Goal: Task Accomplishment & Management: Manage account settings

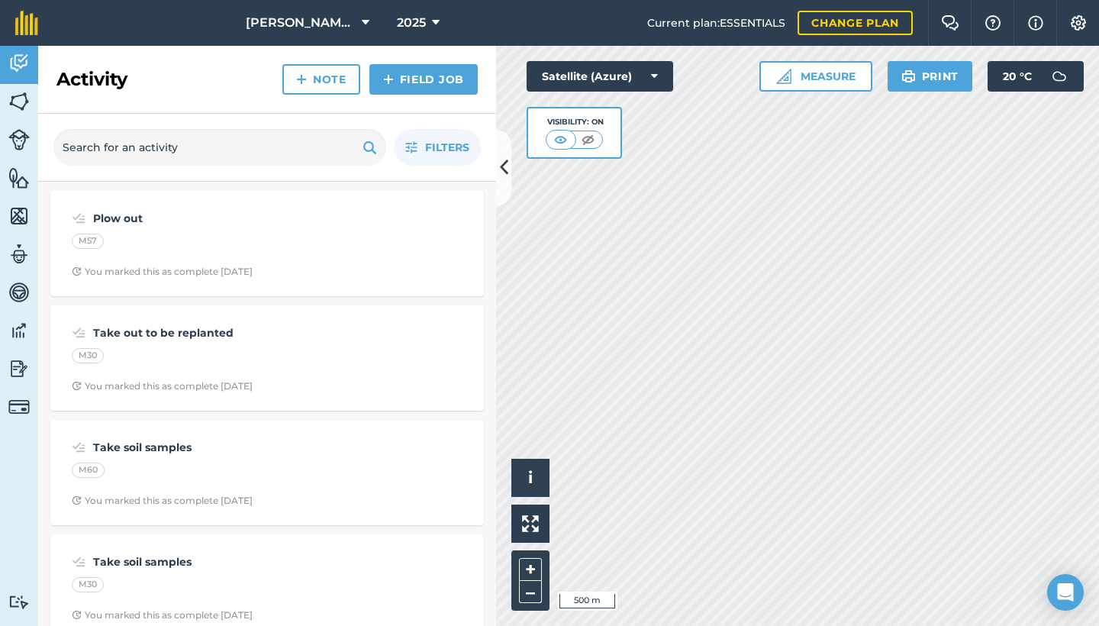
click at [502, 175] on icon at bounding box center [504, 167] width 8 height 27
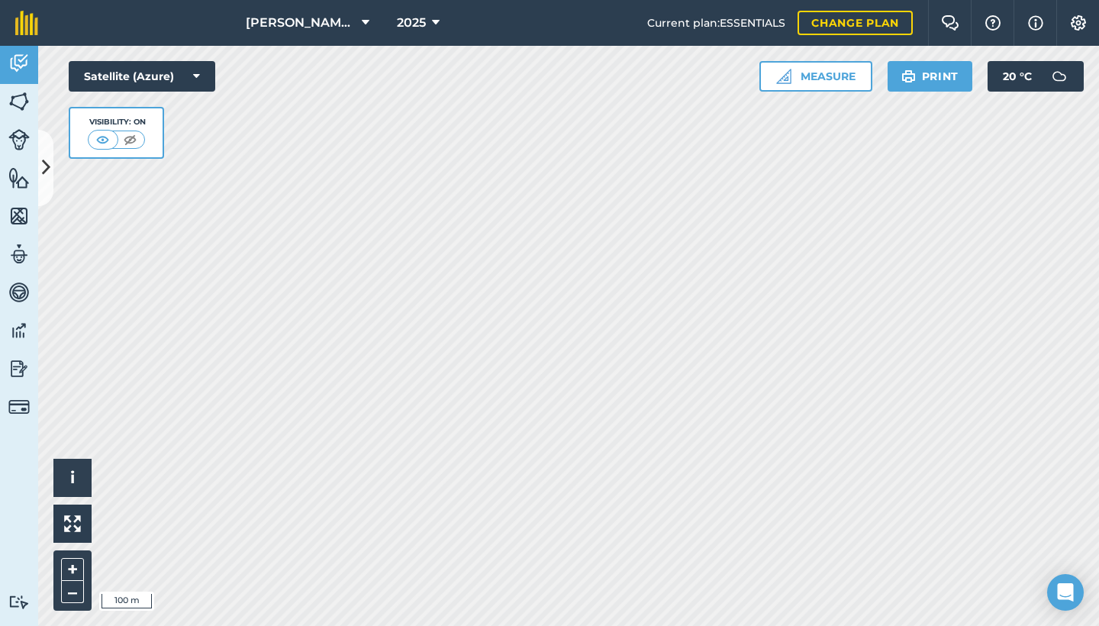
click at [40, 142] on button at bounding box center [45, 168] width 15 height 76
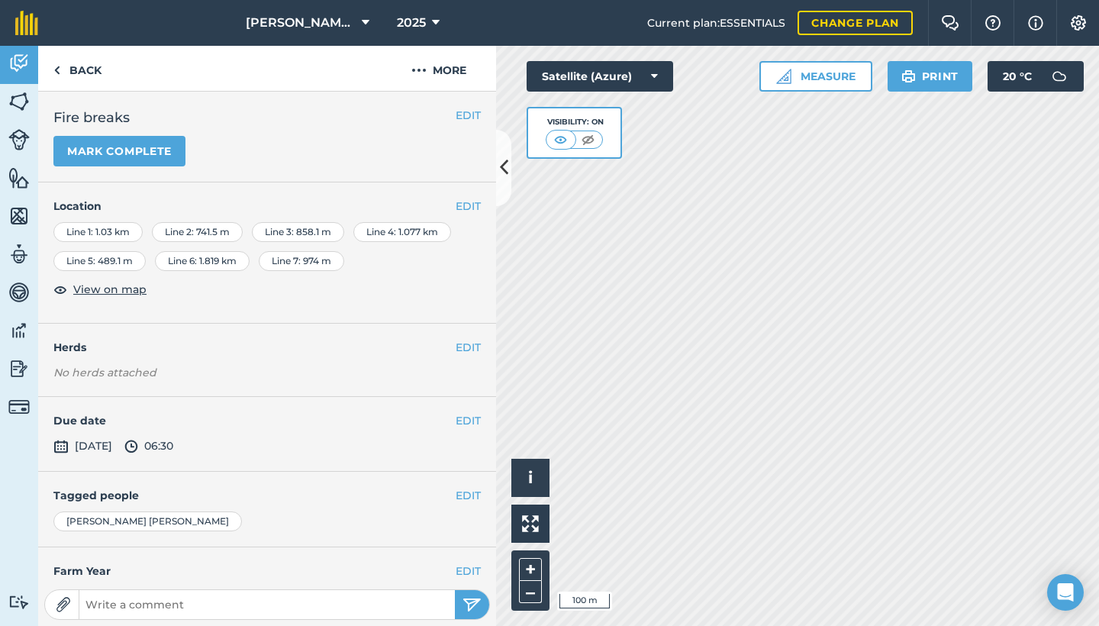
click at [145, 147] on button "Mark complete" at bounding box center [119, 151] width 132 height 31
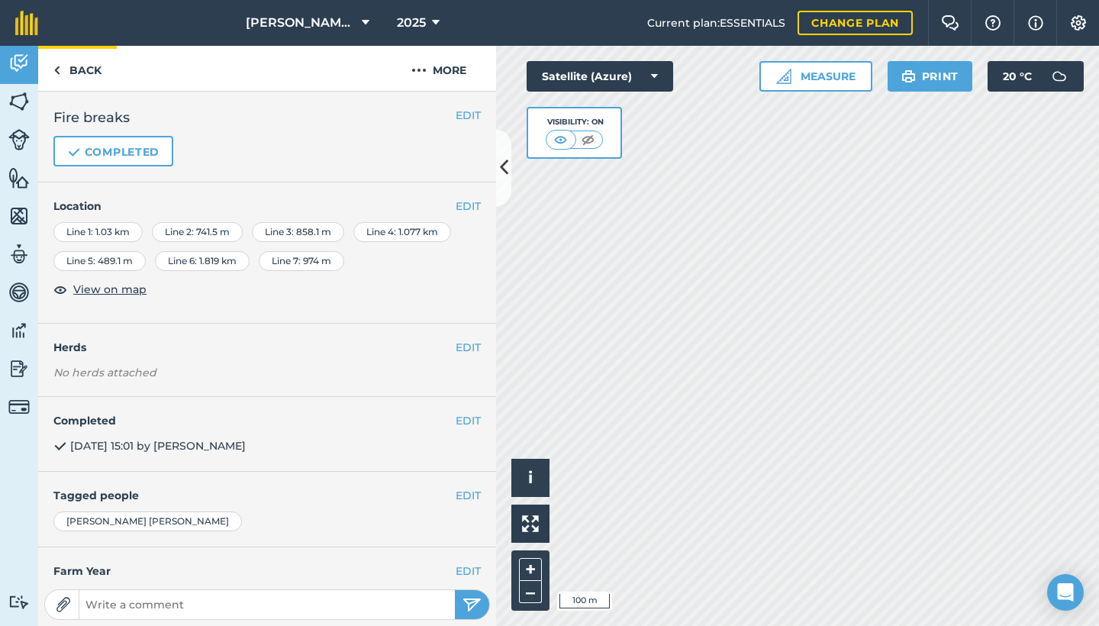
click at [61, 73] on link "Back" at bounding box center [77, 68] width 79 height 45
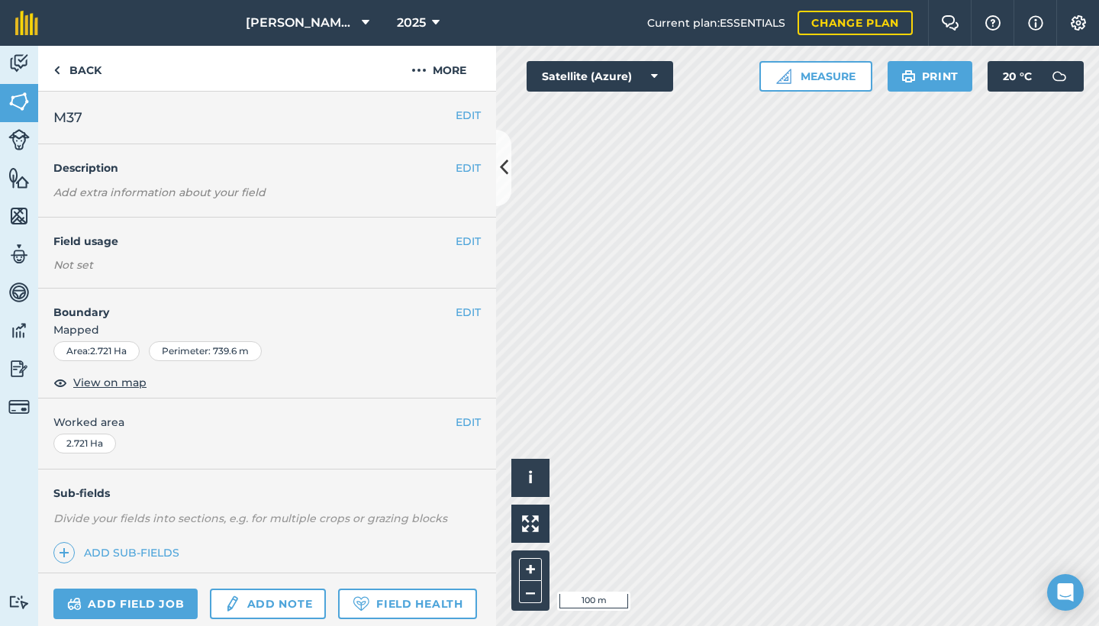
click at [500, 169] on icon at bounding box center [504, 167] width 8 height 27
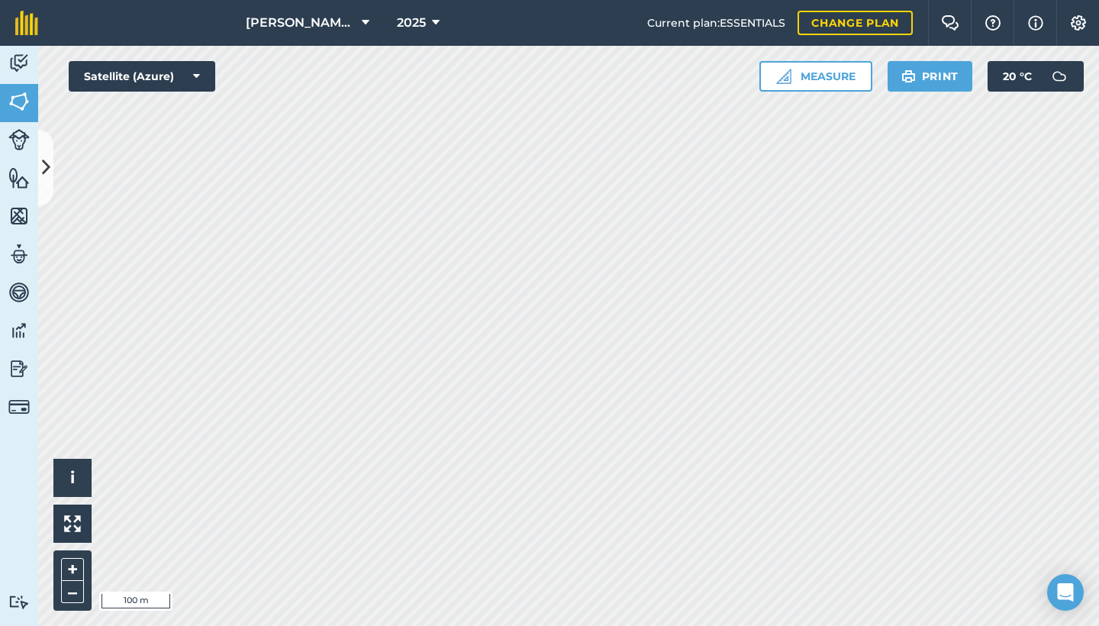
click at [49, 0] on html "[PERSON_NAME] House 2025 Current plan : ESSENTIALS Change plan Farm Chat Help I…" at bounding box center [549, 313] width 1099 height 626
click at [809, 76] on div "Hello i © 2025 TomTom, Microsoft 100 m + – Satellite (Azure) Measure Print 20 °…" at bounding box center [568, 336] width 1061 height 580
click at [44, 166] on icon at bounding box center [46, 167] width 8 height 27
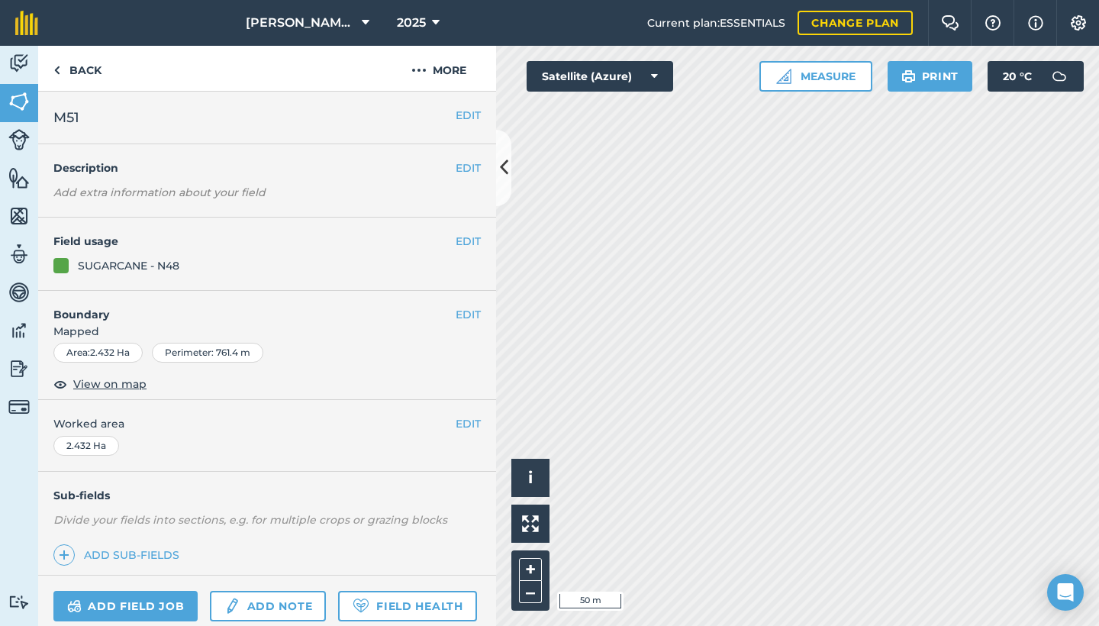
click at [179, 605] on link "Add field job" at bounding box center [125, 606] width 144 height 31
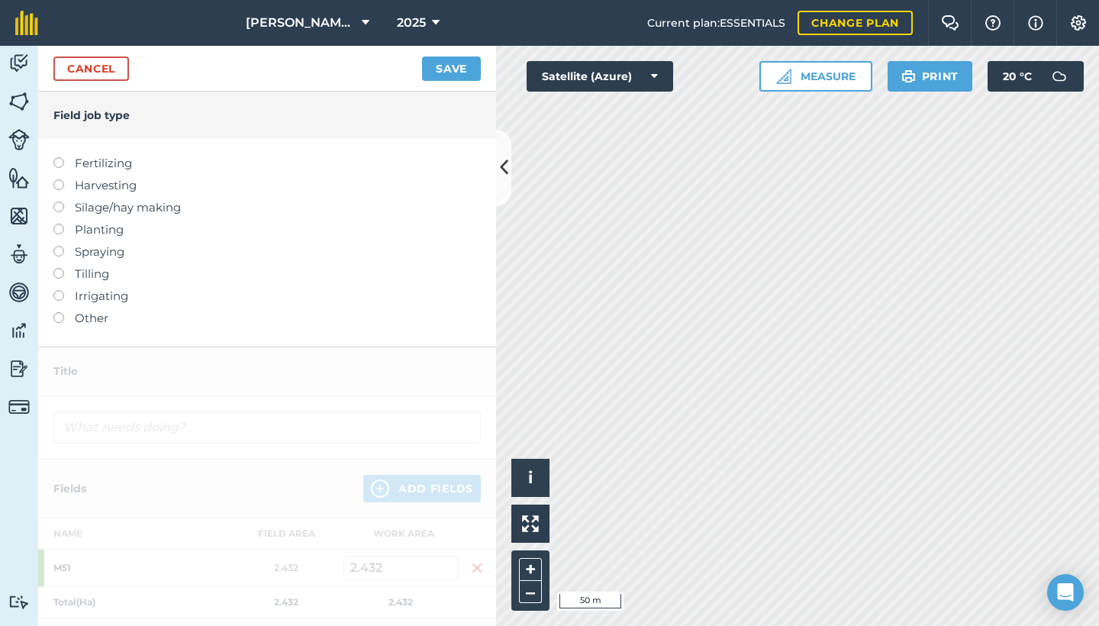
click at [89, 62] on link "Cancel" at bounding box center [91, 68] width 76 height 24
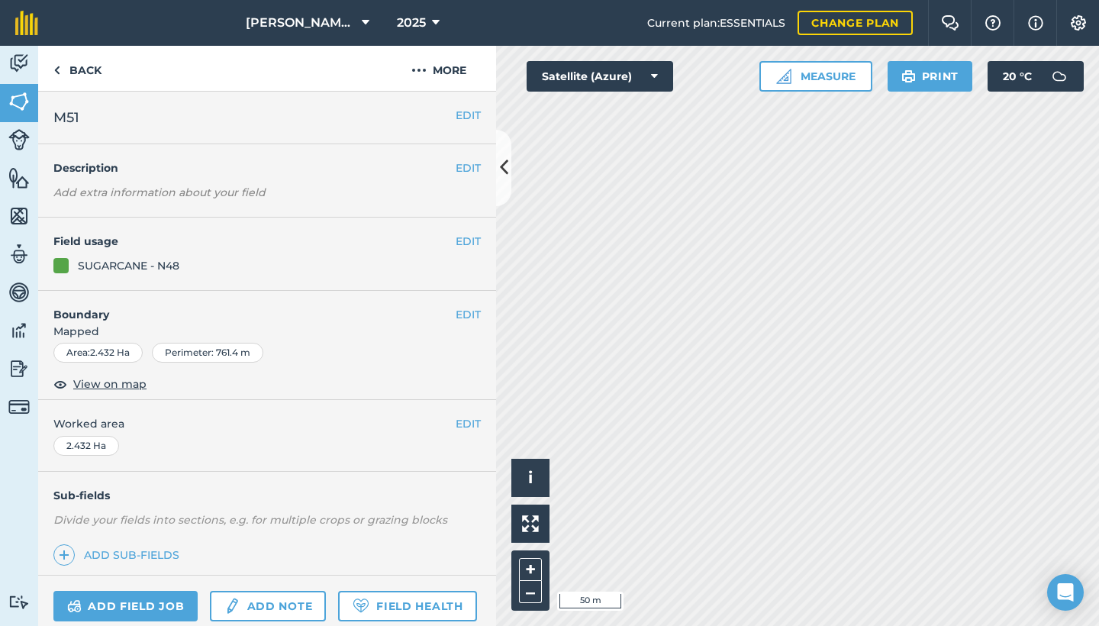
click at [301, 612] on link "Add note" at bounding box center [268, 606] width 116 height 31
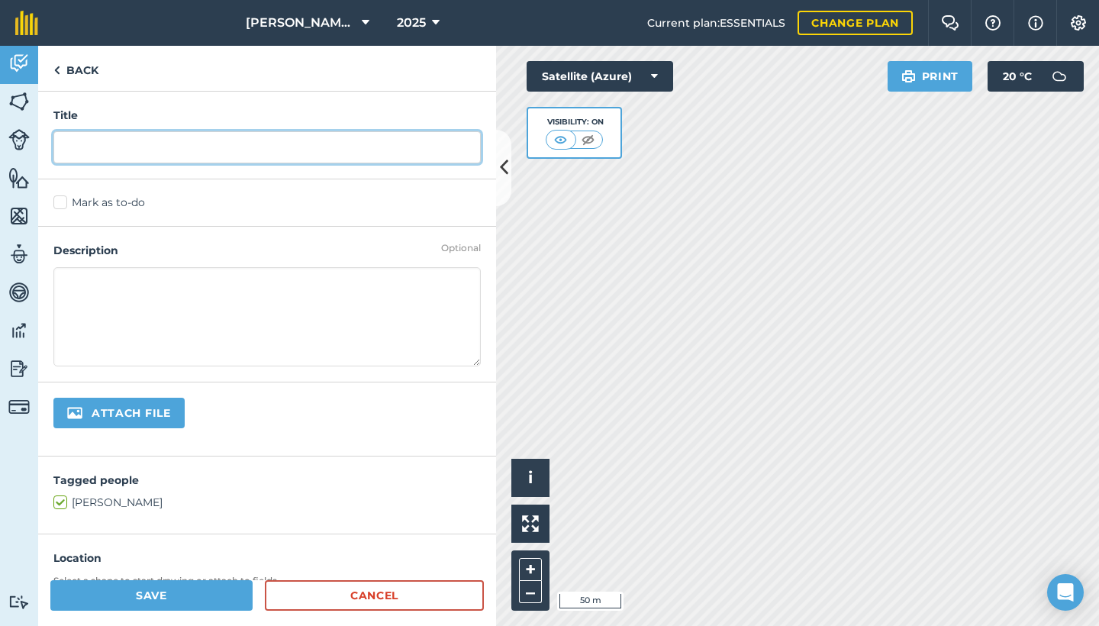
click at [100, 149] on input "text" at bounding box center [266, 147] width 427 height 32
type input "o"
type input "hoe"
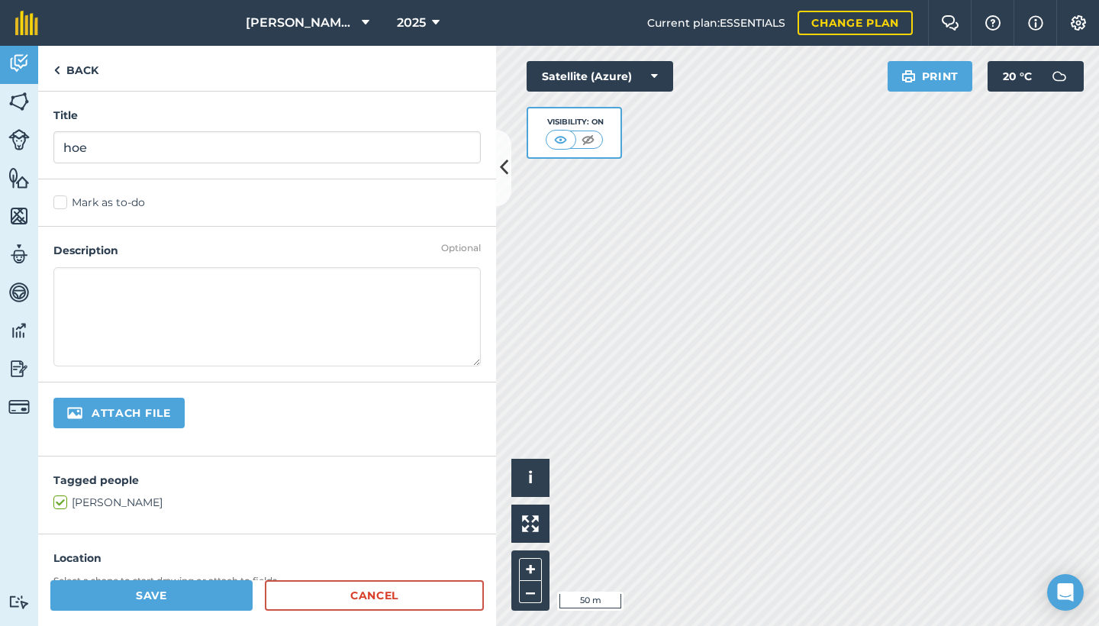
click at [63, 200] on label "Mark as to-do" at bounding box center [266, 203] width 427 height 16
click at [63, 200] on input "Mark as to-do" at bounding box center [58, 200] width 10 height 10
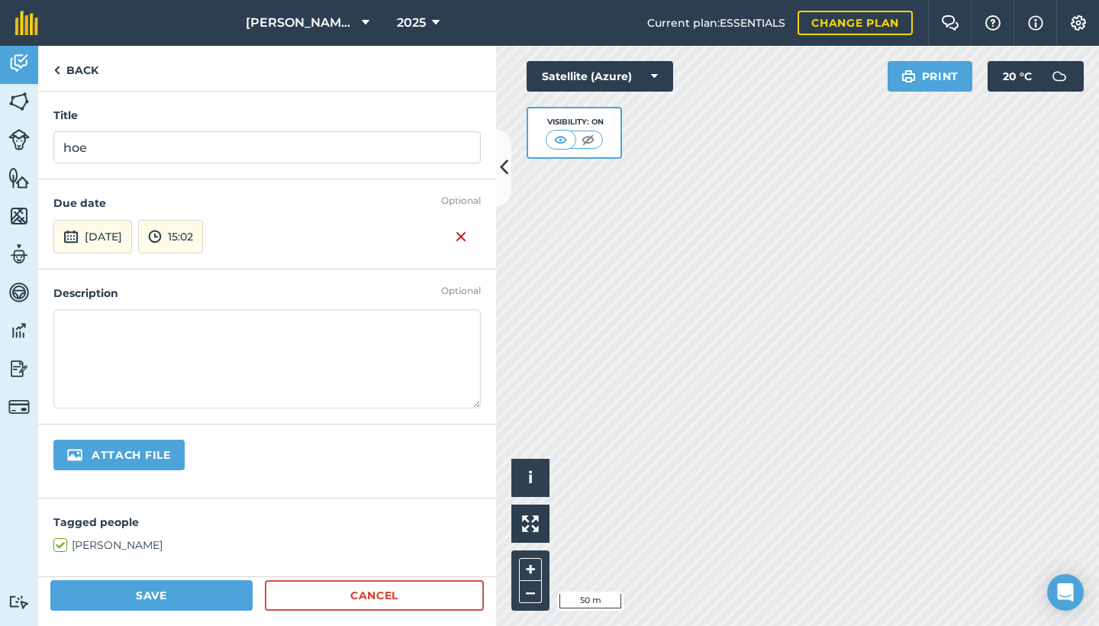
click at [455, 237] on img at bounding box center [461, 236] width 12 height 18
click at [184, 594] on button "Save" at bounding box center [151, 595] width 202 height 31
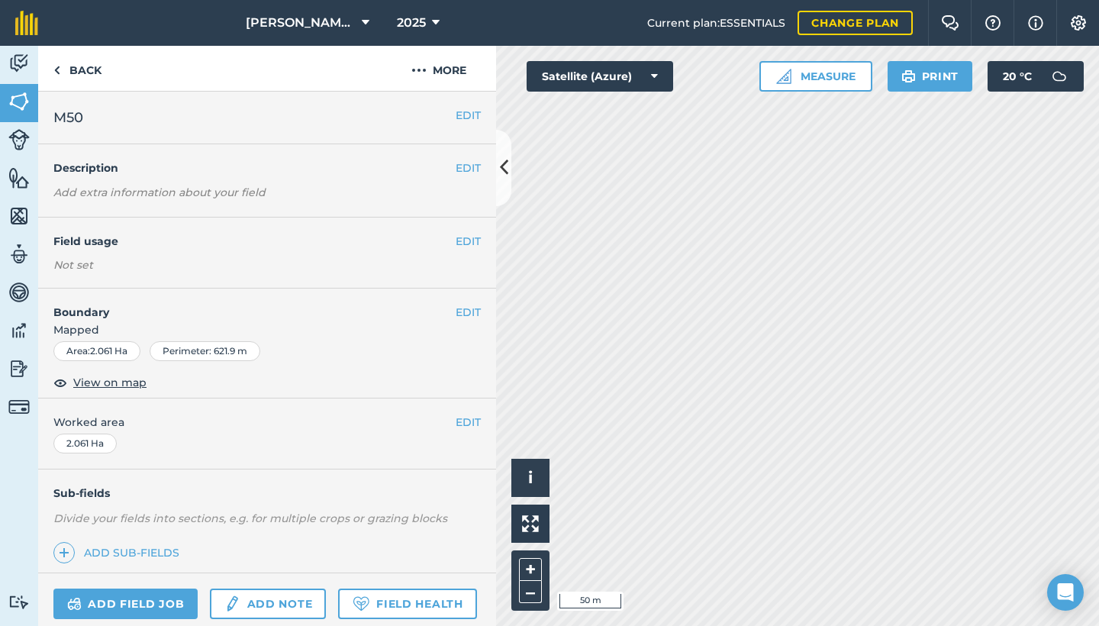
click at [268, 608] on link "Add note" at bounding box center [268, 603] width 116 height 31
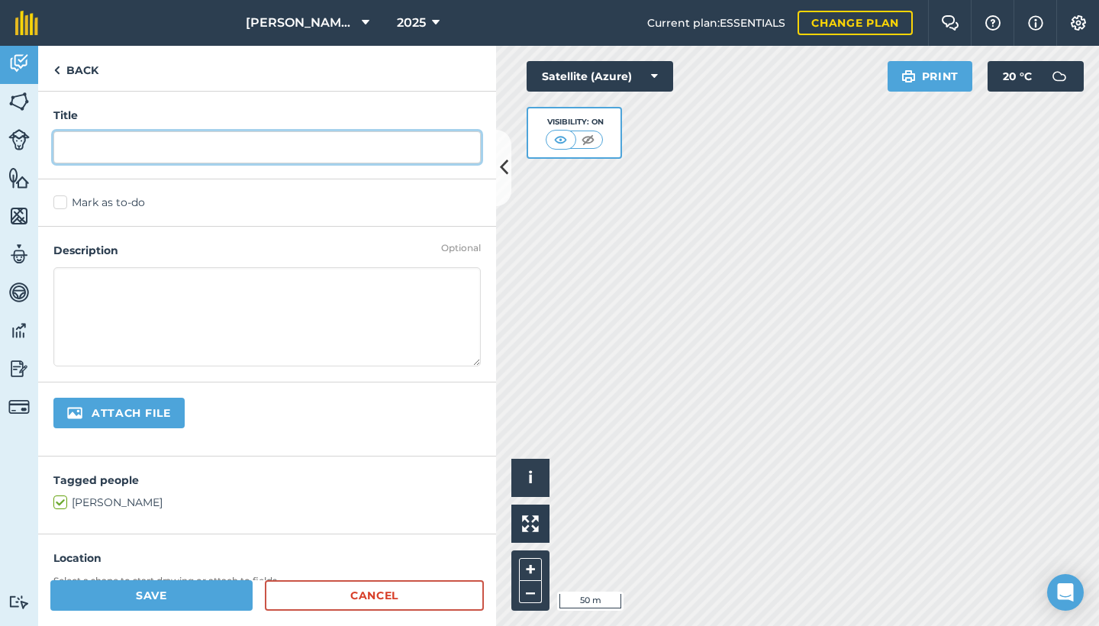
drag, startPoint x: 184, startPoint y: 131, endPoint x: 192, endPoint y: 134, distance: 8.0
click at [185, 131] on div "Title" at bounding box center [267, 136] width 458 height 88
type input "hoe"
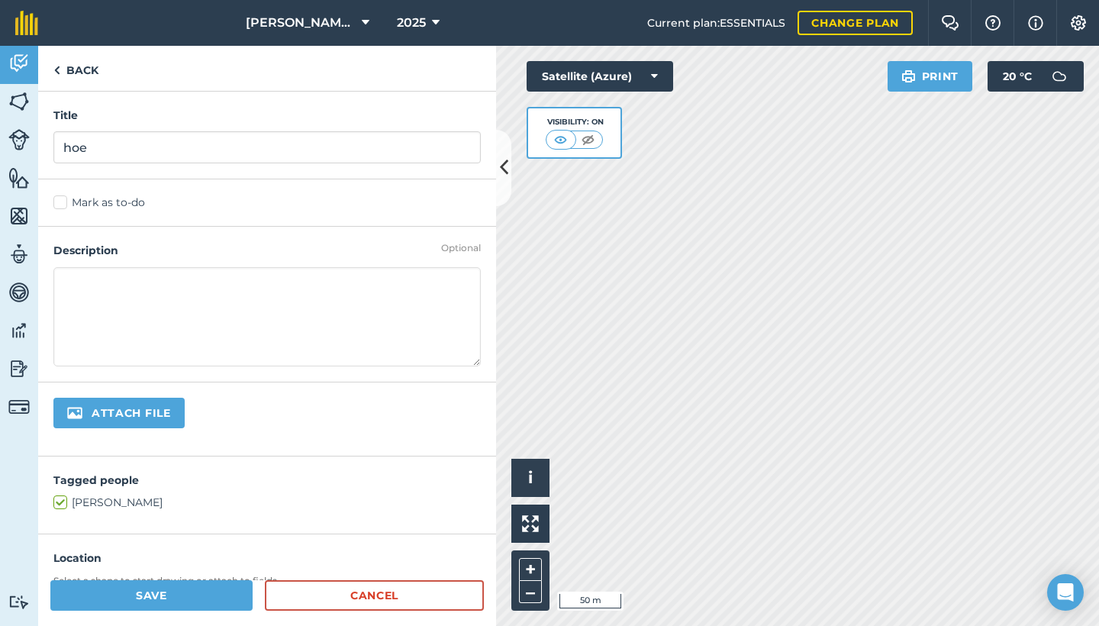
drag, startPoint x: 51, startPoint y: 198, endPoint x: 62, endPoint y: 210, distance: 16.2
click at [51, 198] on div "Mark as to-do" at bounding box center [267, 202] width 458 height 47
click at [69, 205] on label "Mark as to-do" at bounding box center [266, 203] width 427 height 16
click at [63, 205] on input "Mark as to-do" at bounding box center [58, 200] width 10 height 10
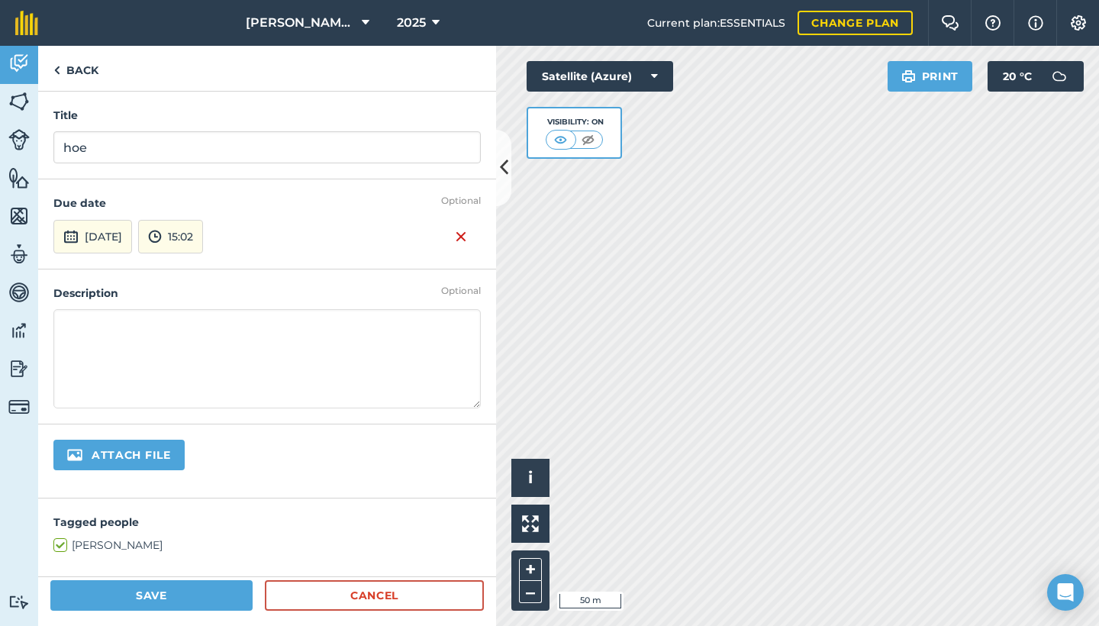
click at [455, 238] on img at bounding box center [461, 236] width 12 height 18
click at [197, 595] on button "Save" at bounding box center [151, 595] width 202 height 31
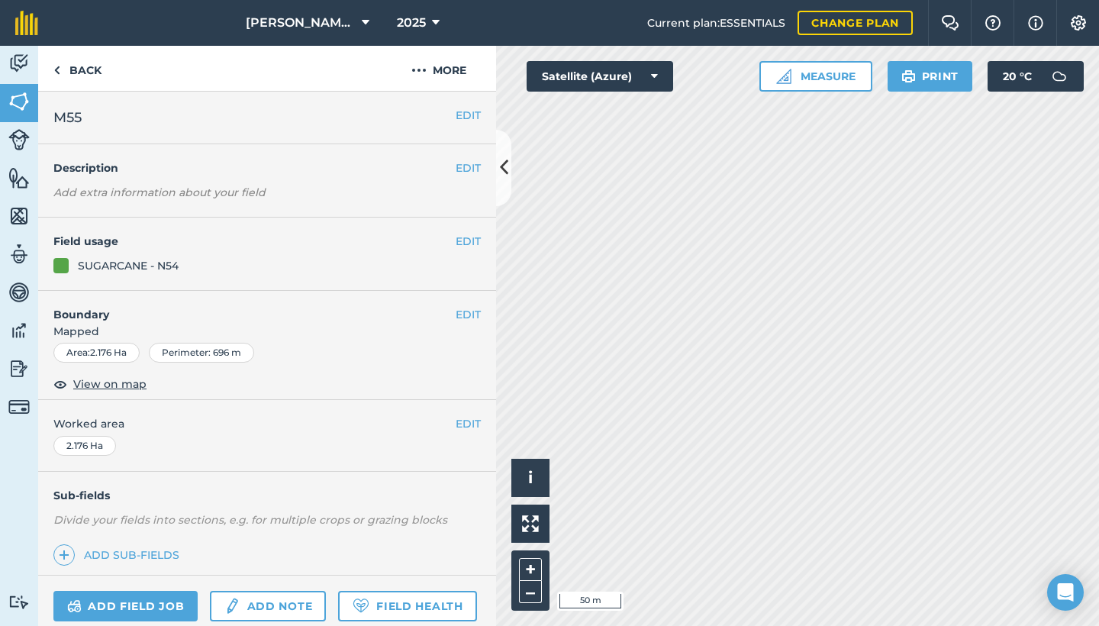
click at [257, 598] on link "Add note" at bounding box center [268, 606] width 116 height 31
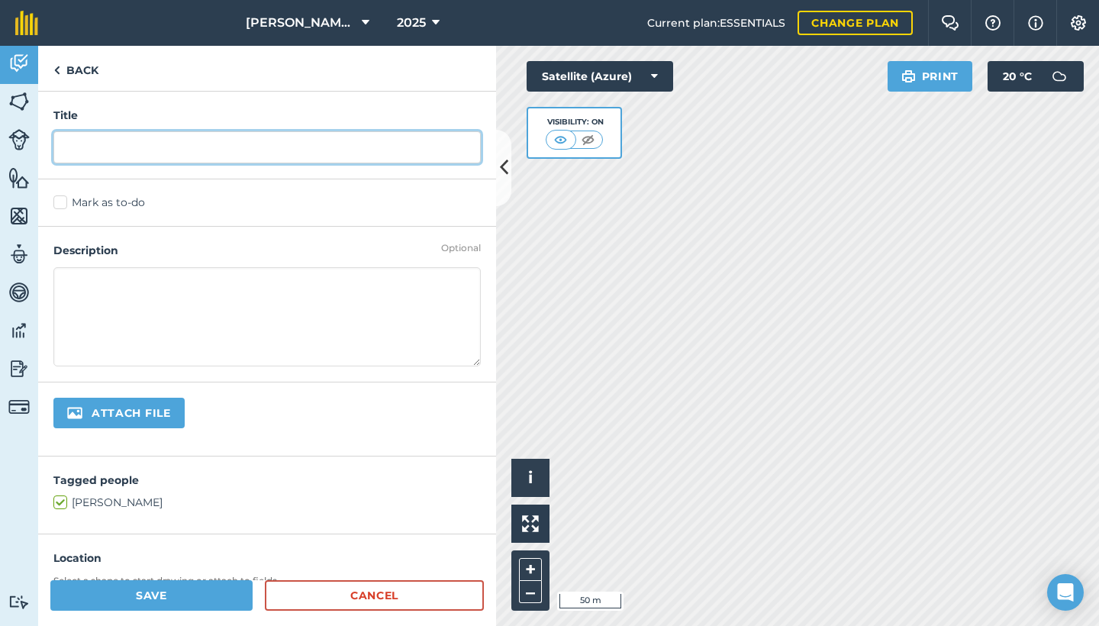
click at [241, 158] on input "text" at bounding box center [266, 147] width 427 height 32
type input "s"
type input "hoe"
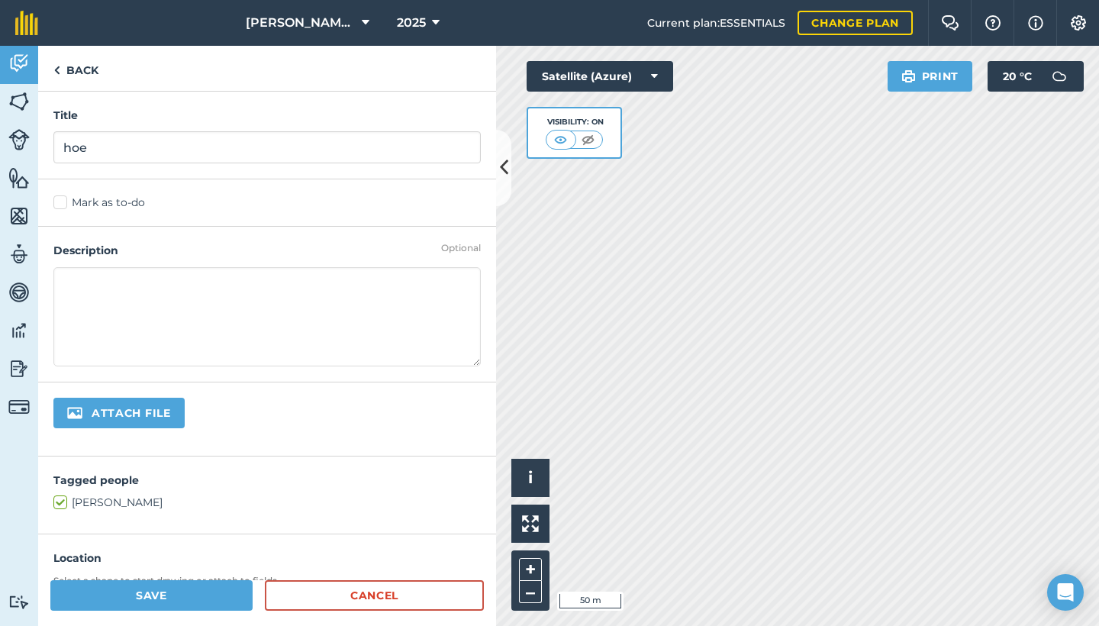
click at [61, 212] on div "Mark as to-do" at bounding box center [267, 202] width 458 height 47
click at [62, 204] on label "Mark as to-do" at bounding box center [266, 203] width 427 height 16
click at [62, 204] on input "Mark as to-do" at bounding box center [58, 200] width 10 height 10
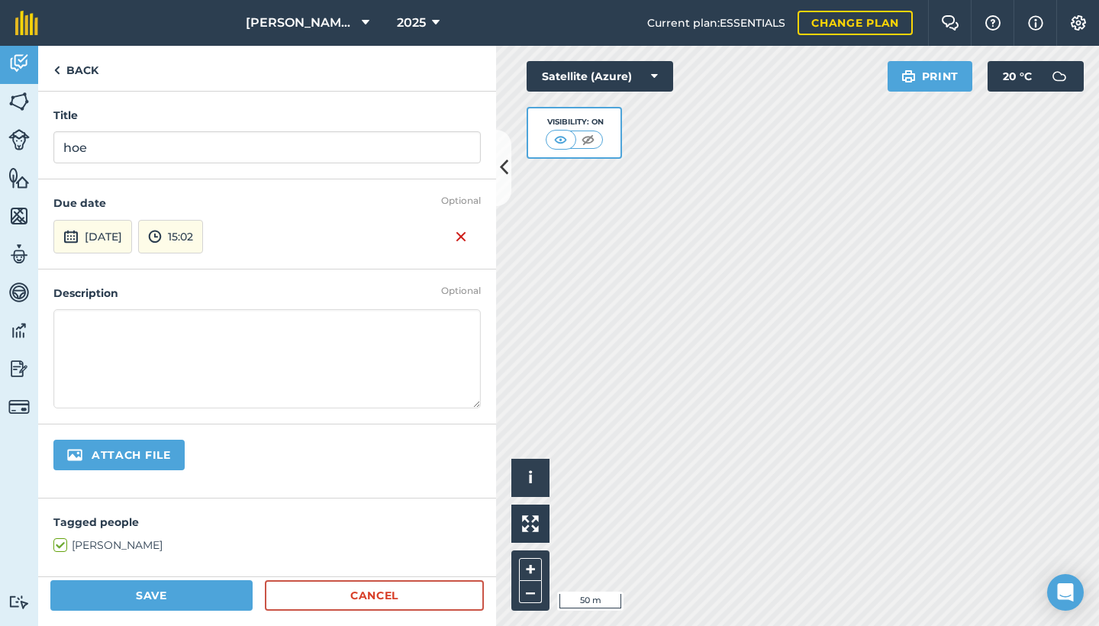
click at [455, 238] on img at bounding box center [461, 236] width 12 height 18
click at [202, 591] on button "Save" at bounding box center [151, 595] width 202 height 31
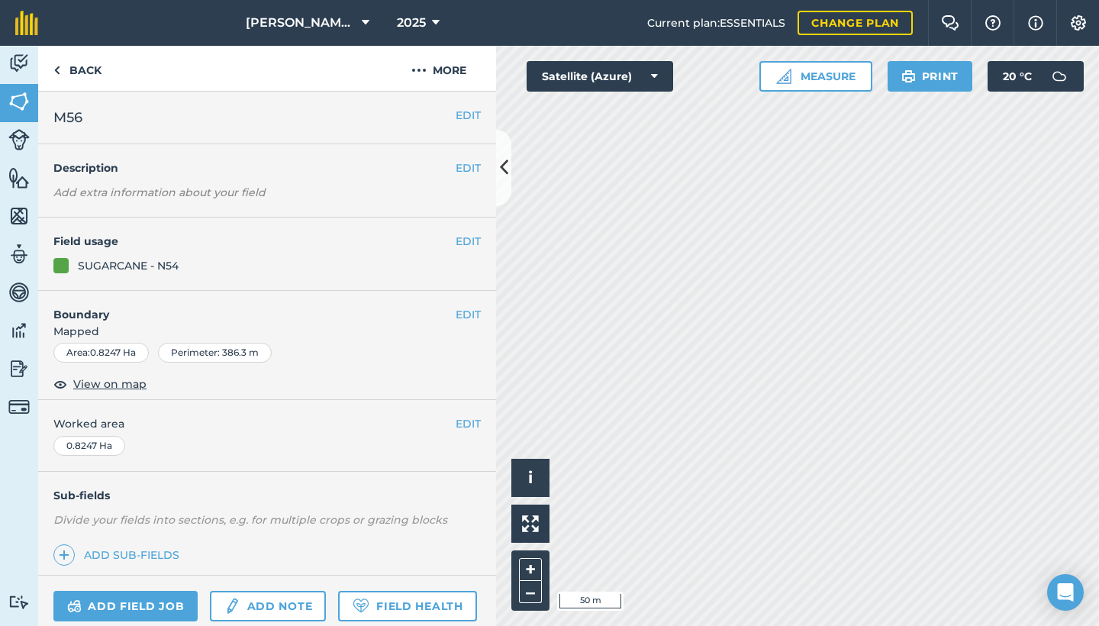
click at [242, 607] on link "Add note" at bounding box center [268, 606] width 116 height 31
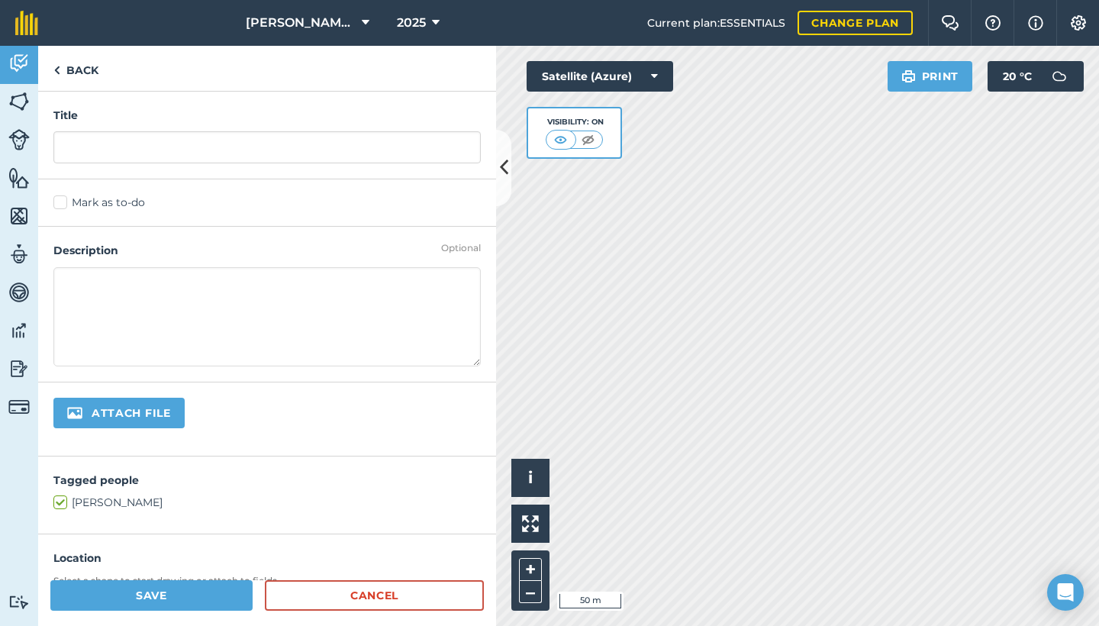
click at [60, 210] on label "Mark as to-do" at bounding box center [266, 203] width 427 height 16
click at [60, 205] on input "Mark as to-do" at bounding box center [58, 200] width 10 height 10
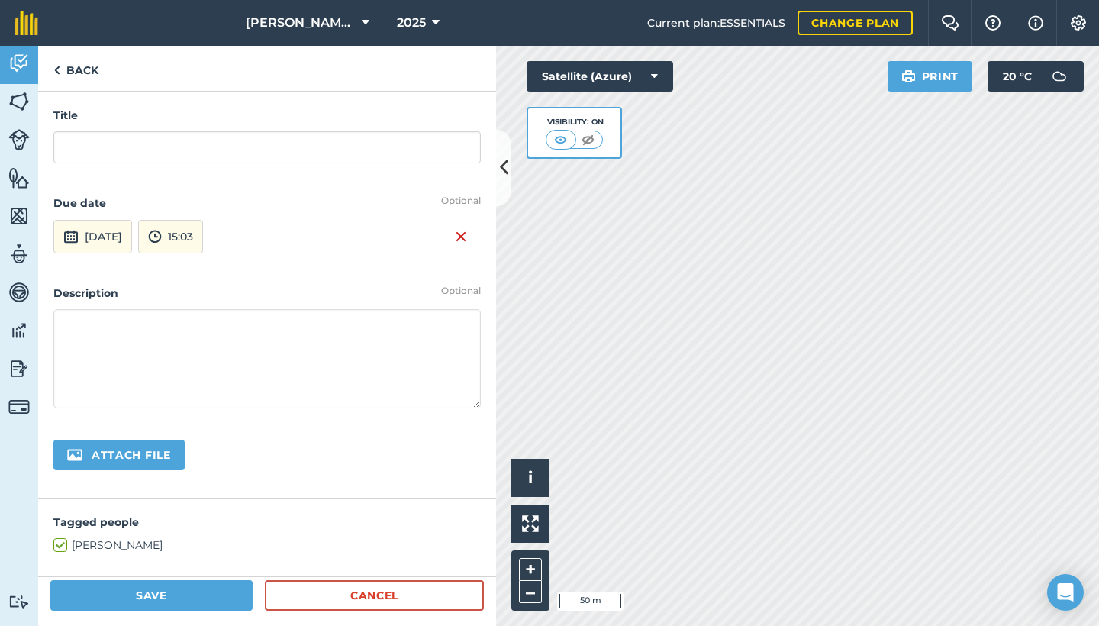
click at [455, 234] on img at bounding box center [461, 236] width 12 height 18
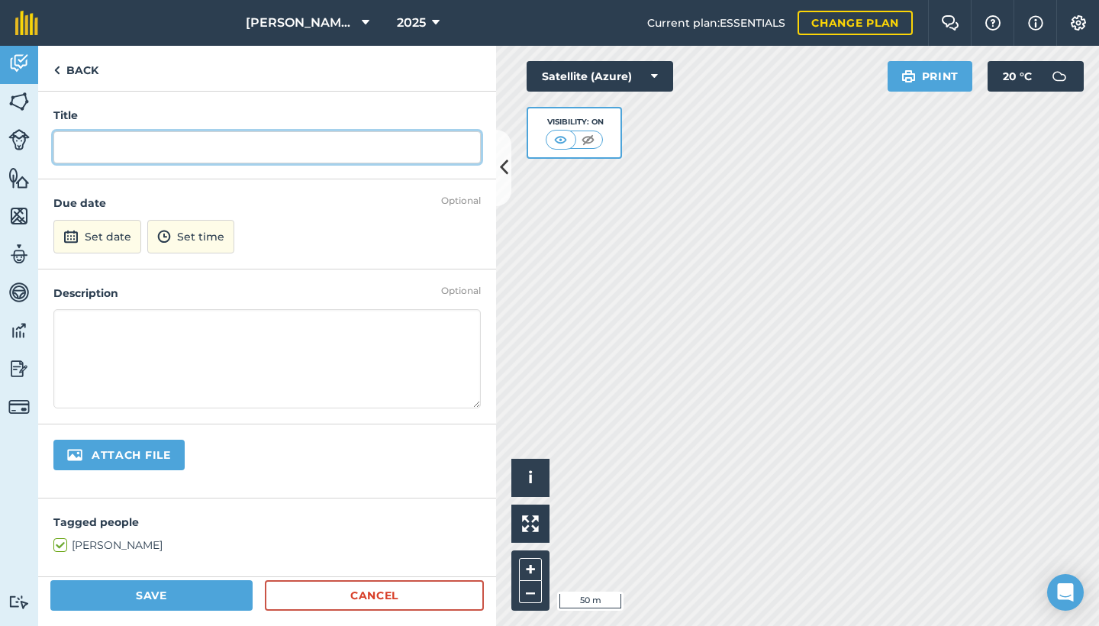
click at [197, 144] on input "text" at bounding box center [266, 147] width 427 height 32
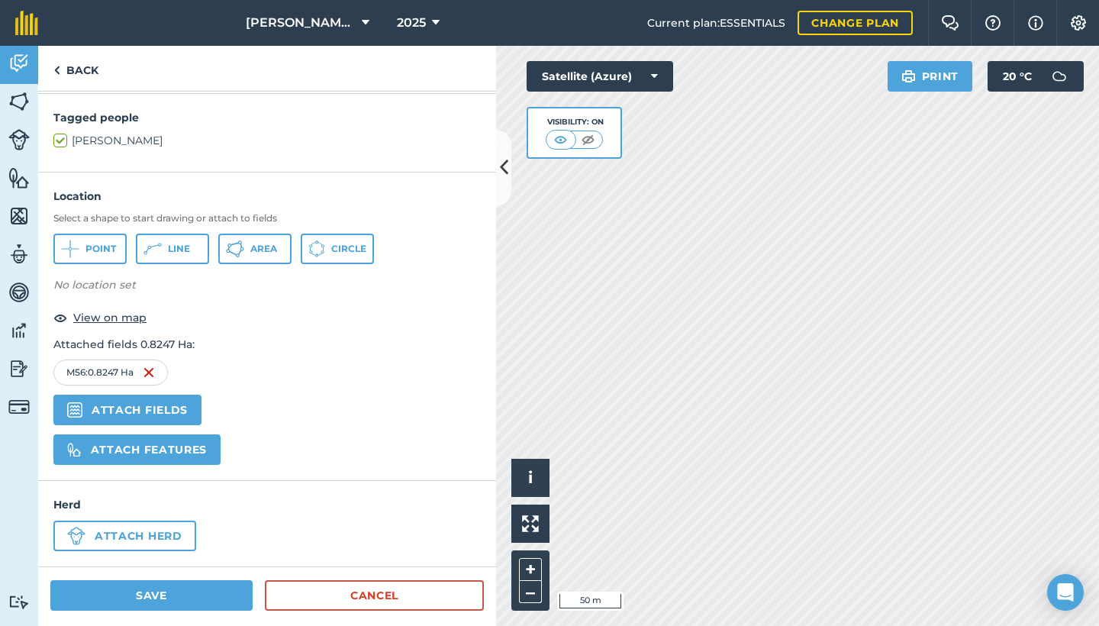
type input "slash"
click at [163, 414] on button "Attach fields" at bounding box center [127, 410] width 148 height 31
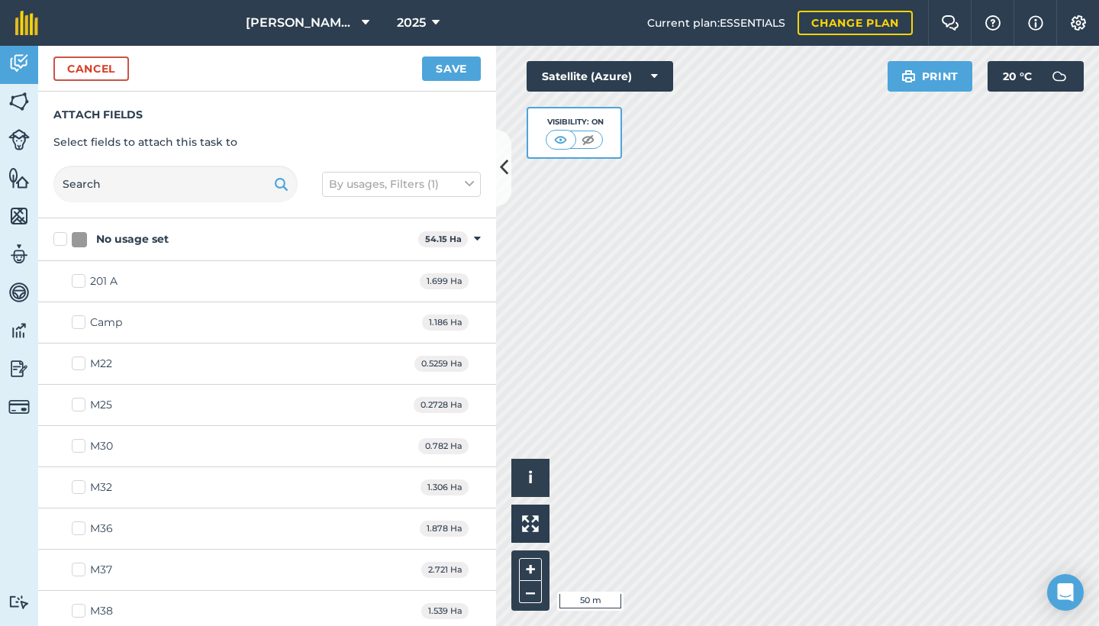
checkbox input "true"
click at [455, 62] on button "Save" at bounding box center [451, 68] width 59 height 24
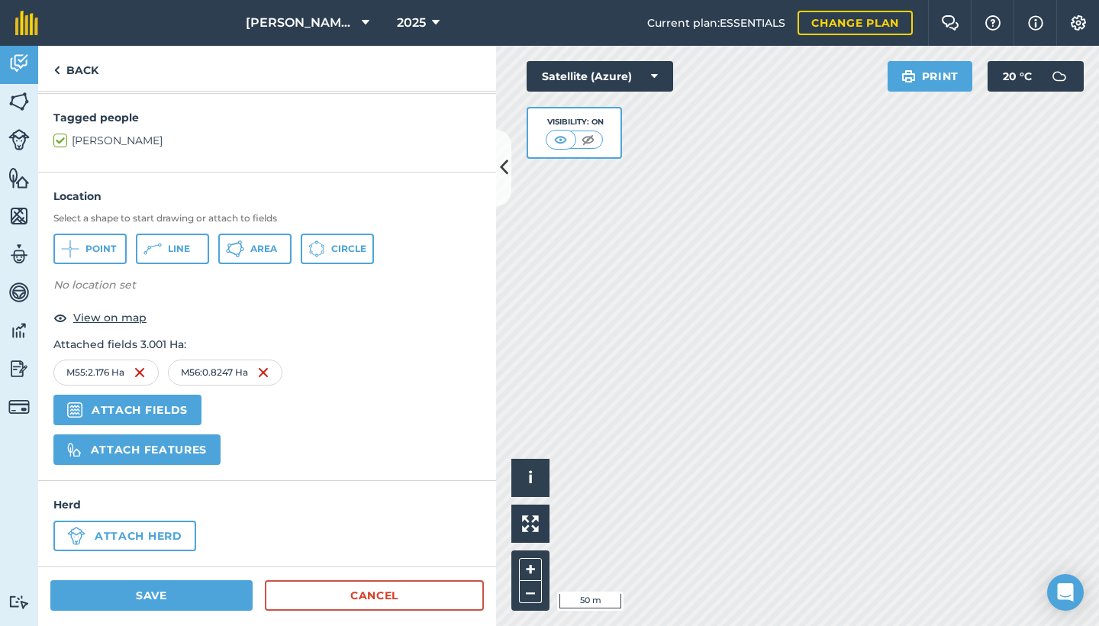
click at [166, 604] on button "Save" at bounding box center [151, 595] width 202 height 31
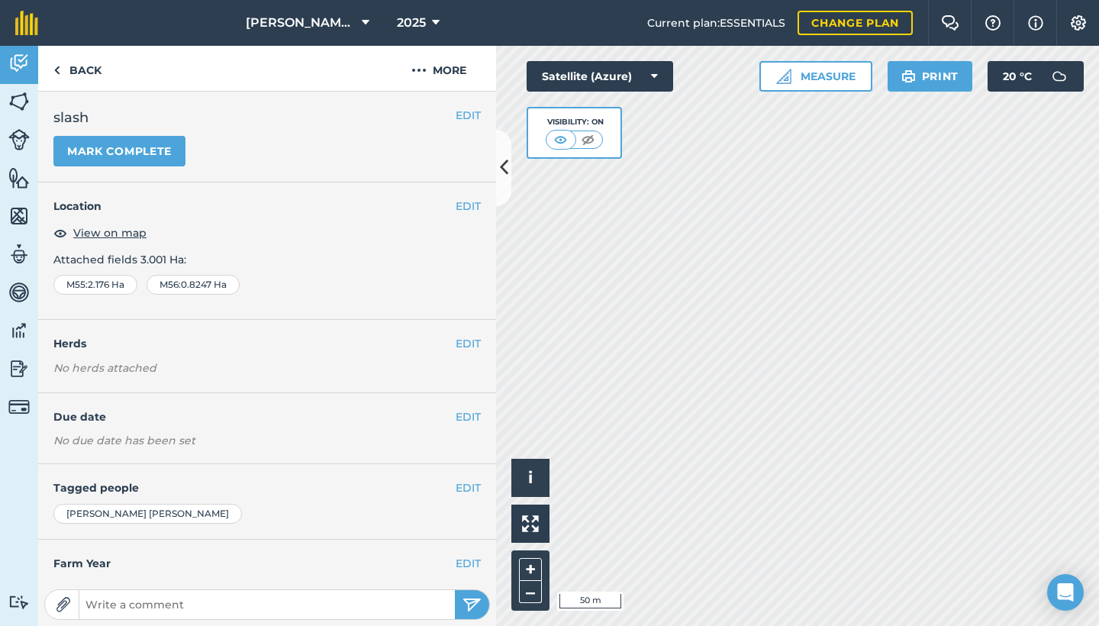
click at [495, 600] on div "Activity Fields Livestock Features Maps Team Vehicles Data Reporting Billing Tu…" at bounding box center [549, 336] width 1099 height 580
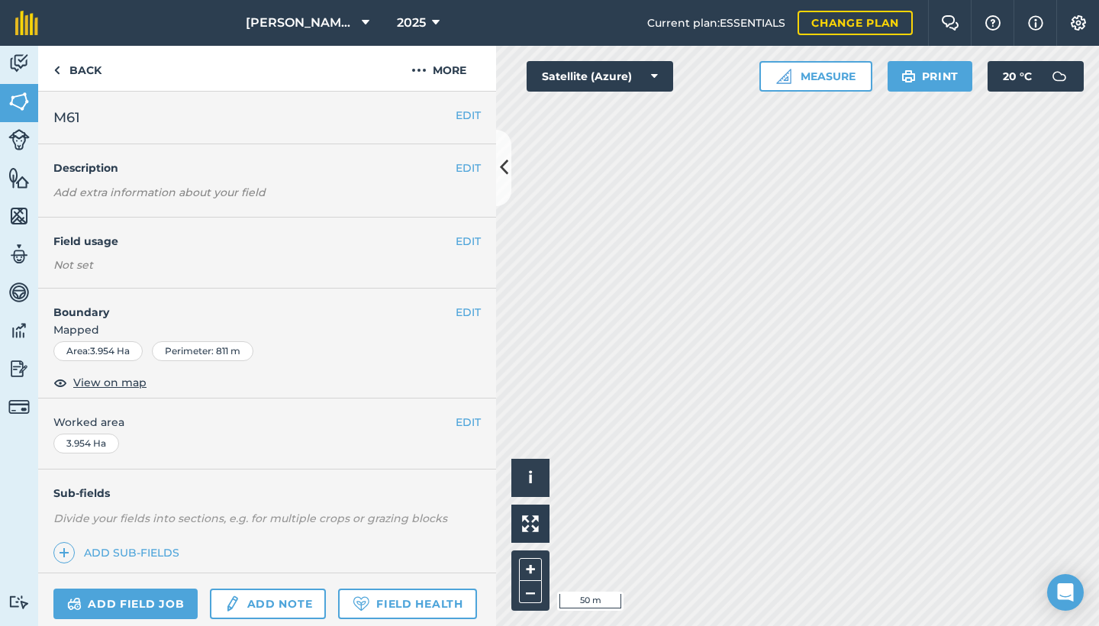
click at [246, 609] on link "Add note" at bounding box center [268, 603] width 116 height 31
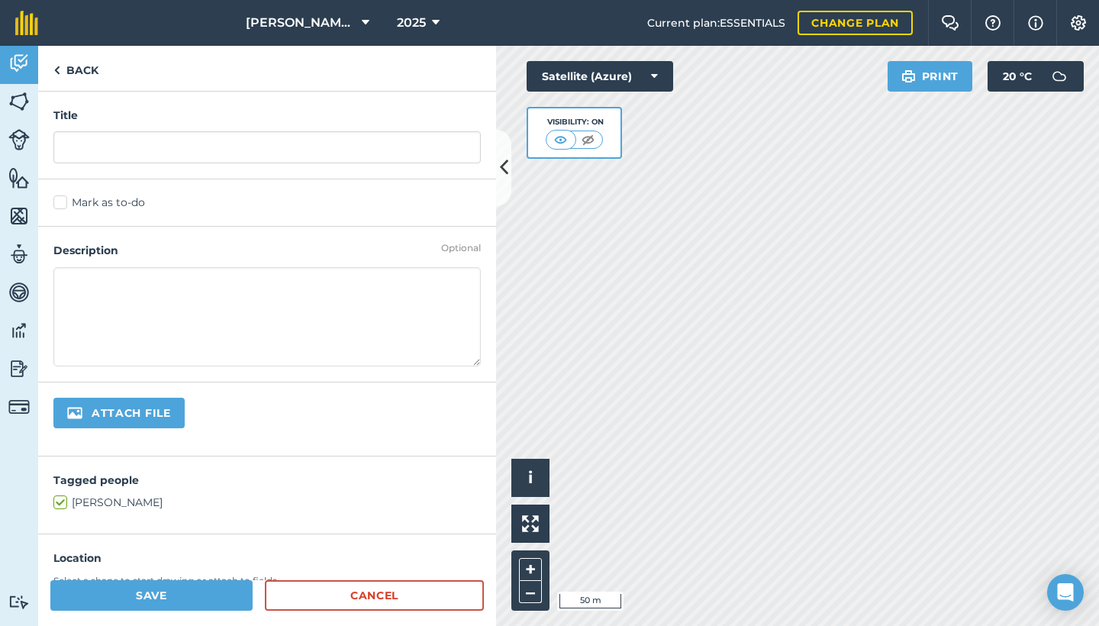
click at [137, 163] on div "Title" at bounding box center [267, 136] width 458 height 88
click at [62, 194] on div "Mark as to-do" at bounding box center [267, 202] width 458 height 47
click at [63, 203] on label "Mark as to-do" at bounding box center [266, 203] width 427 height 16
click at [63, 203] on input "Mark as to-do" at bounding box center [58, 200] width 10 height 10
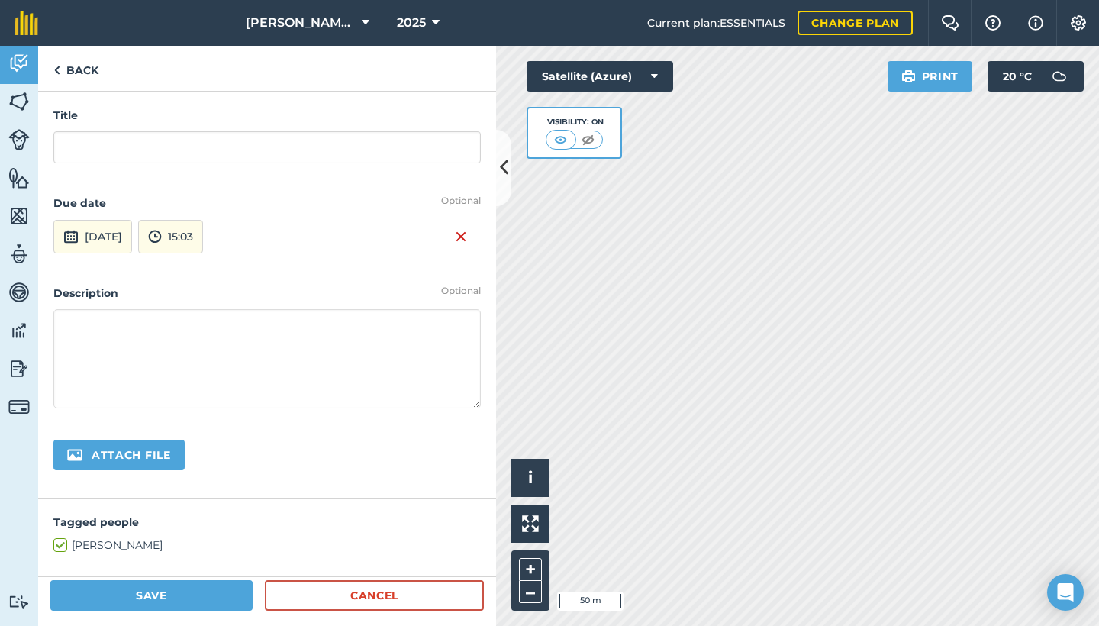
click at [455, 232] on img at bounding box center [461, 236] width 12 height 18
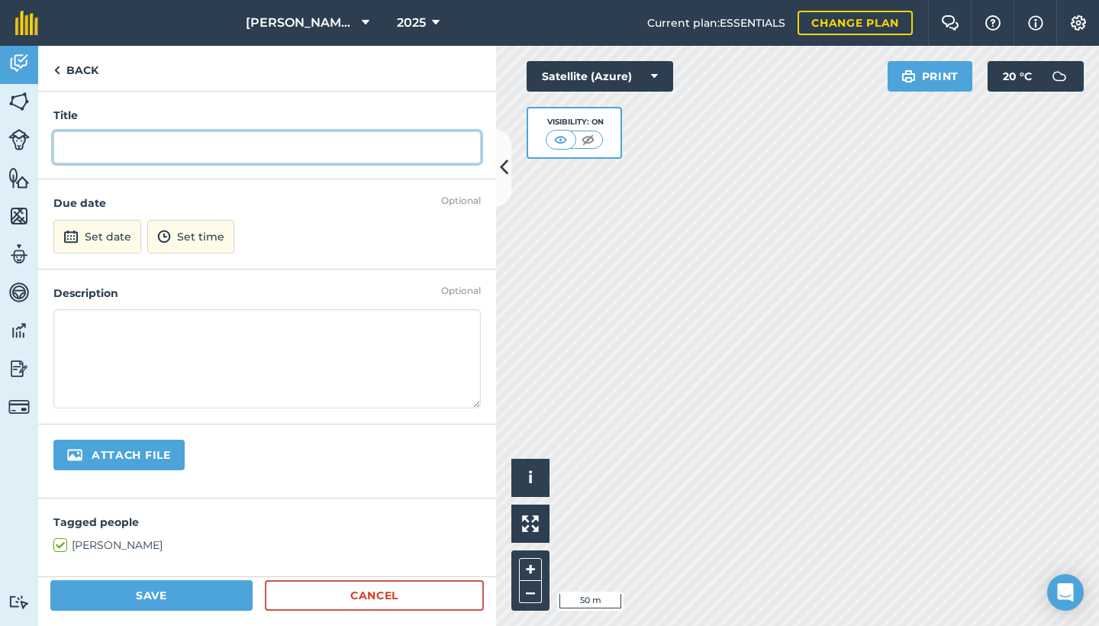
click at [246, 136] on input "text" at bounding box center [266, 147] width 427 height 32
type input "slash"
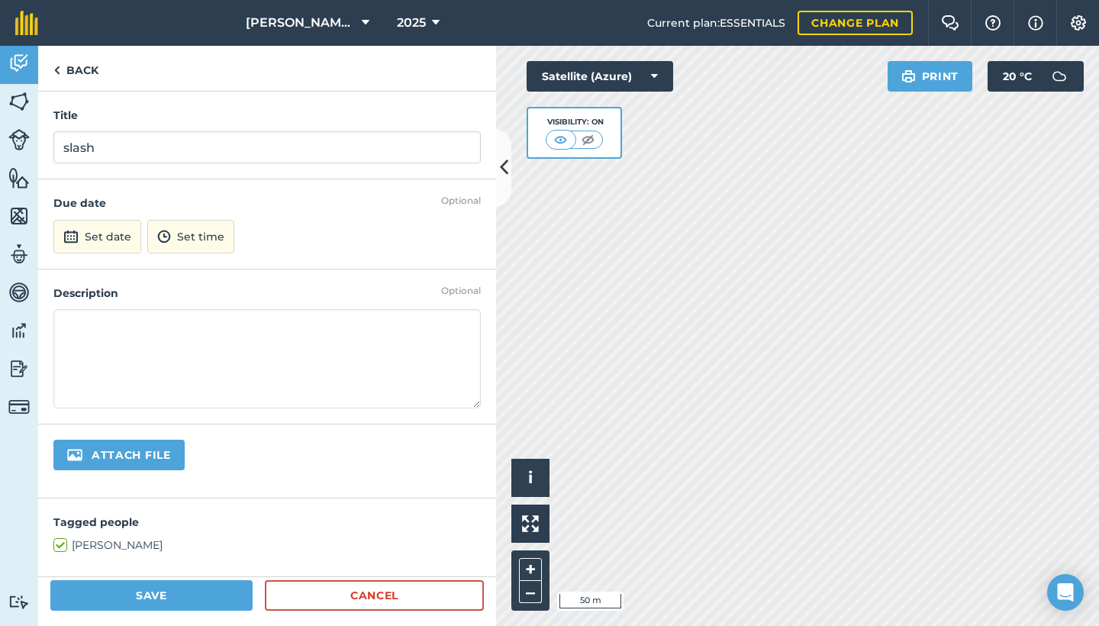
click at [118, 606] on button "Save" at bounding box center [151, 595] width 202 height 31
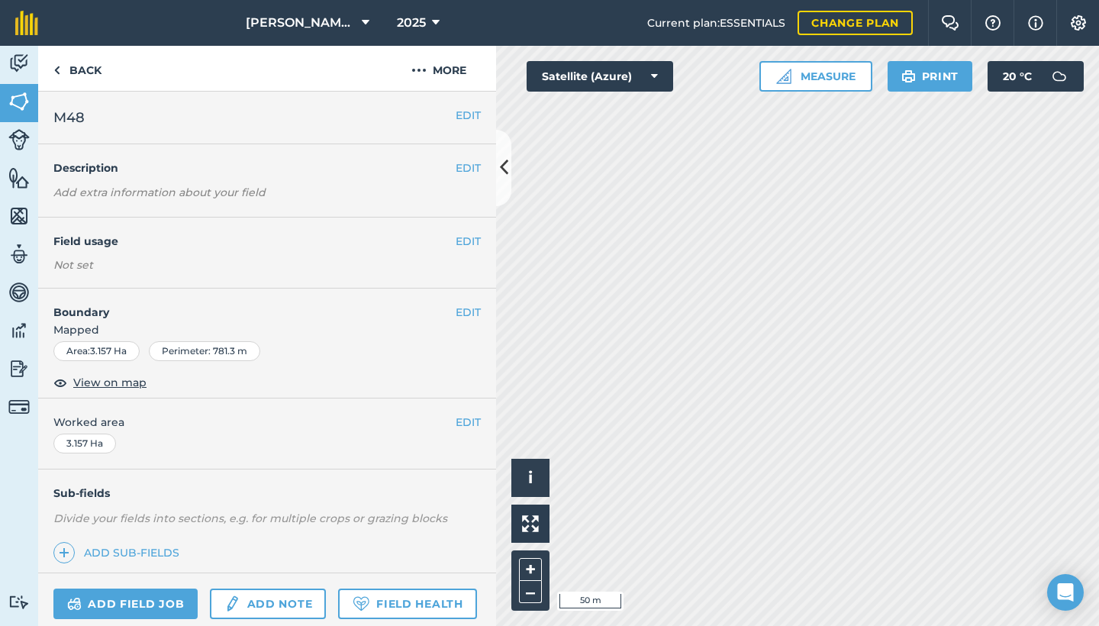
click at [281, 588] on link "Add note" at bounding box center [268, 603] width 116 height 31
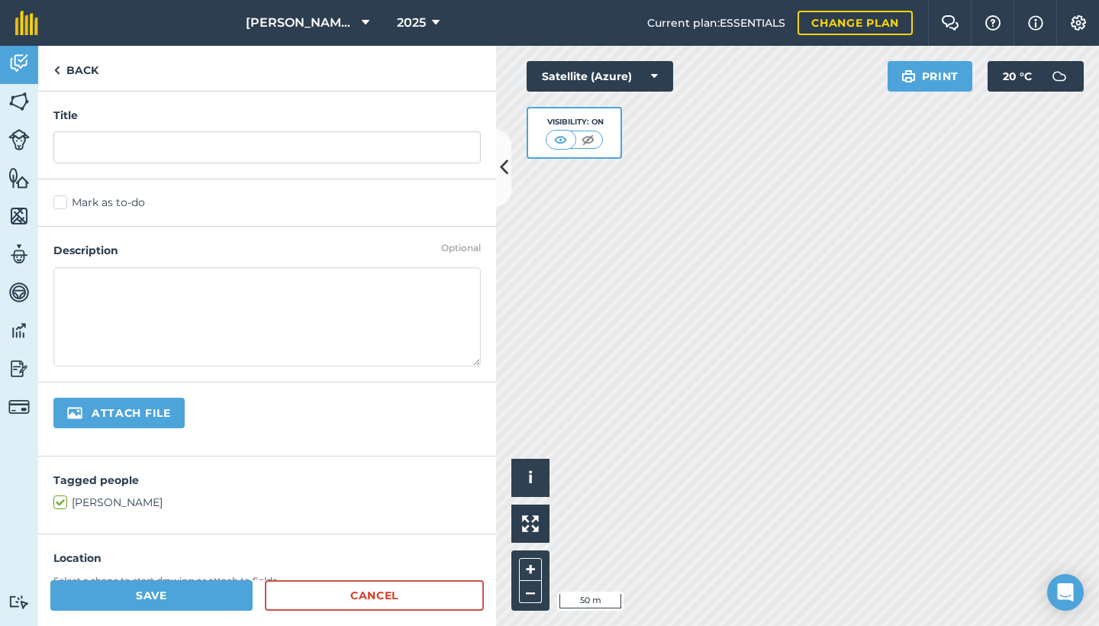
click at [161, 163] on div "Title" at bounding box center [267, 136] width 458 height 88
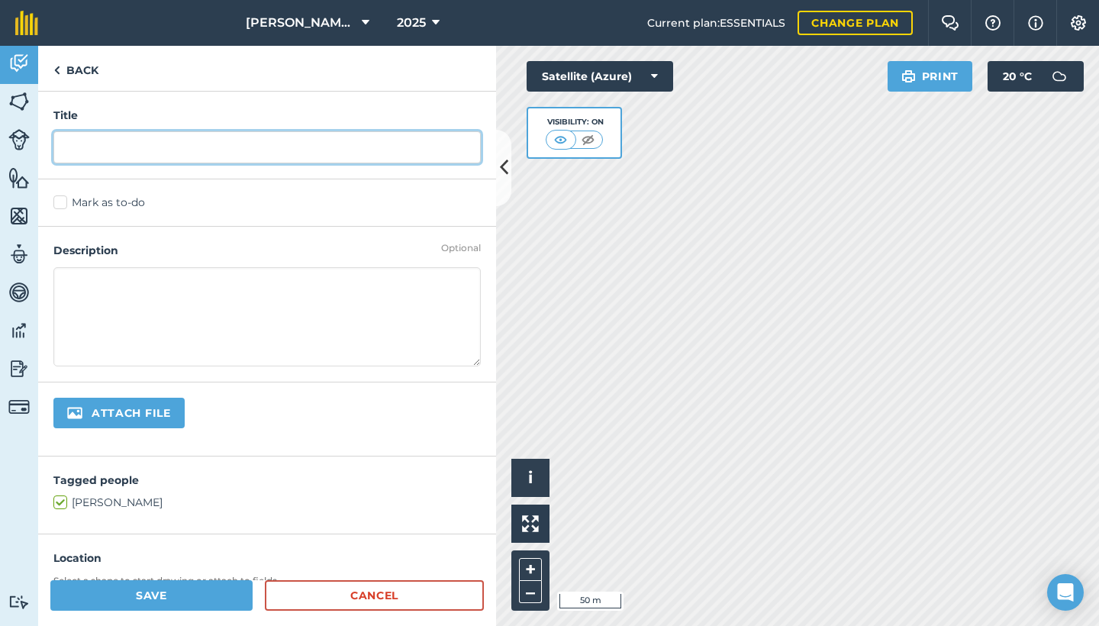
click at [173, 147] on input "text" at bounding box center [266, 147] width 427 height 32
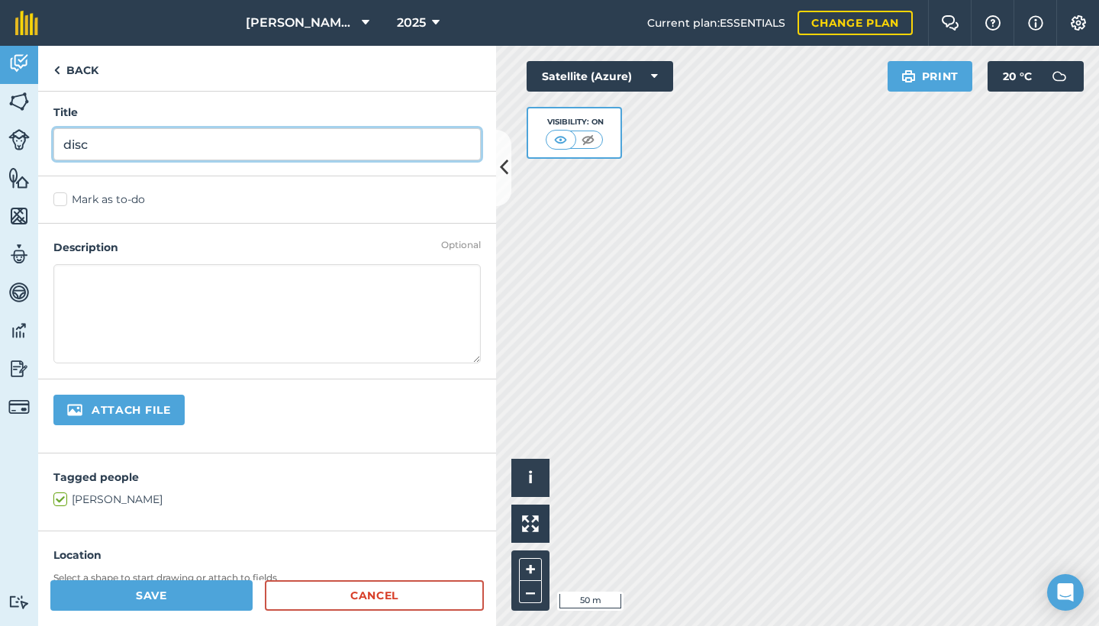
type input "disc"
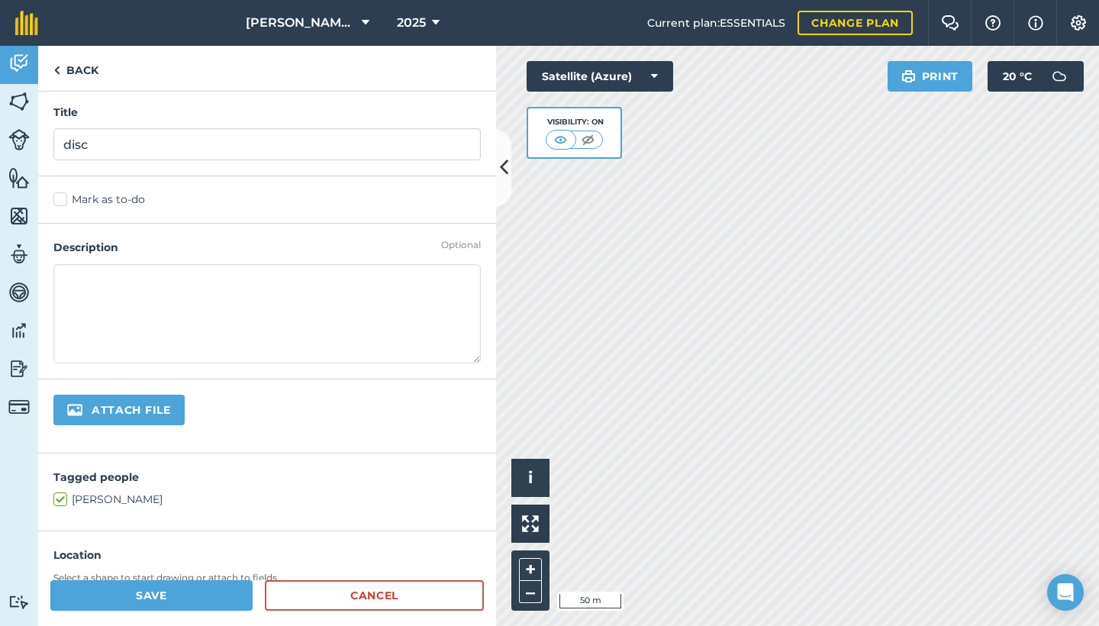
click at [58, 198] on label "Mark as to-do" at bounding box center [266, 200] width 427 height 16
click at [58, 198] on input "Mark as to-do" at bounding box center [58, 200] width 10 height 10
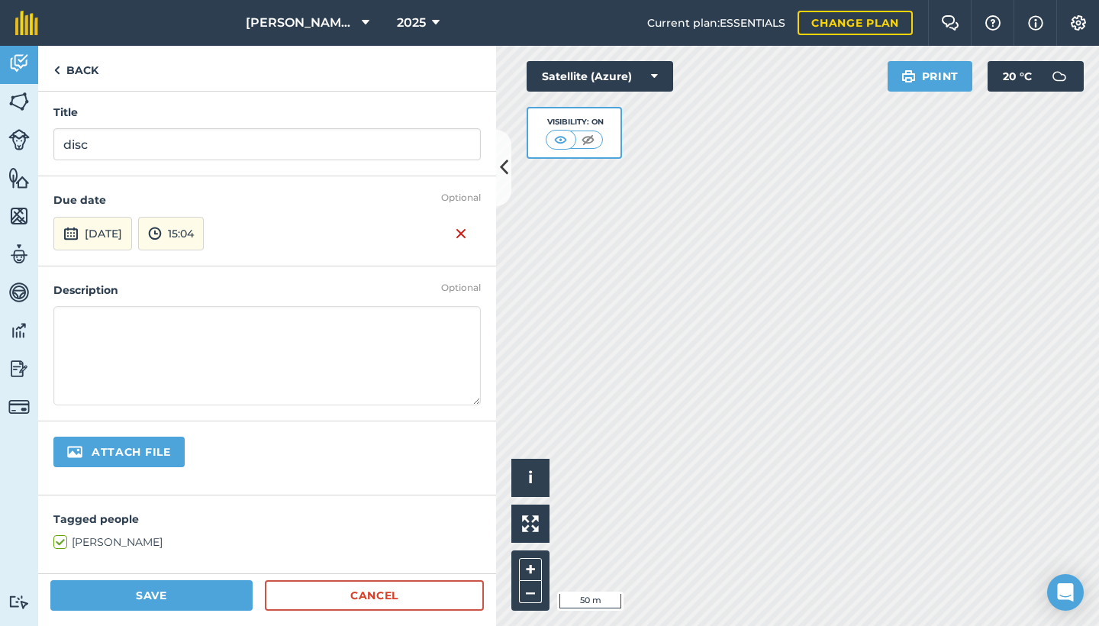
click at [455, 236] on img at bounding box center [461, 233] width 12 height 18
click at [252, 598] on button "Save" at bounding box center [151, 595] width 202 height 31
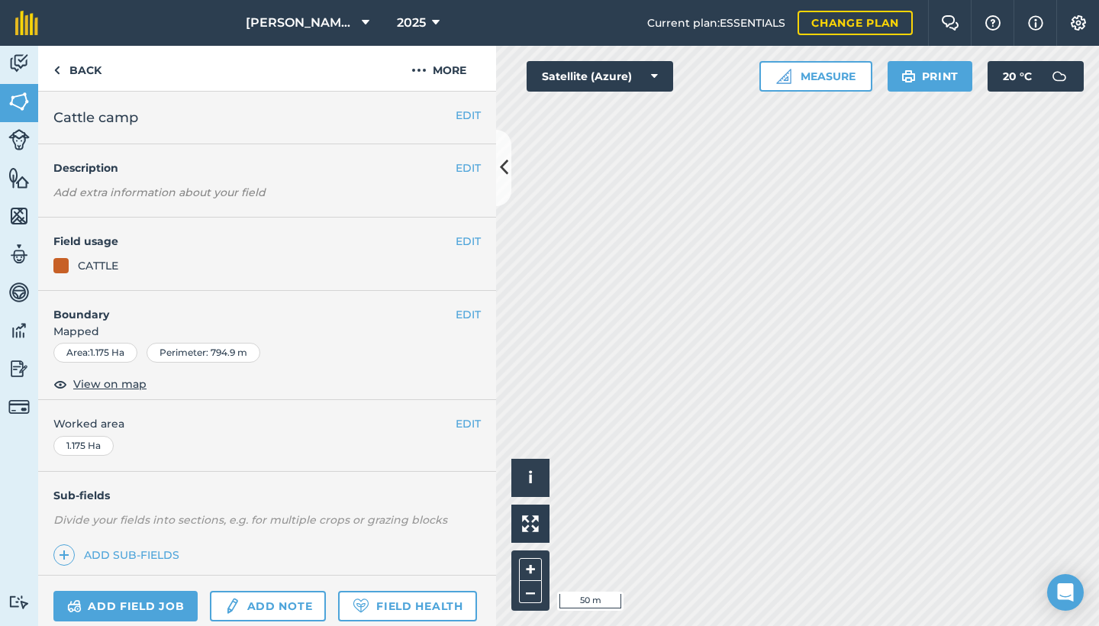
click at [266, 608] on link "Add note" at bounding box center [268, 606] width 116 height 31
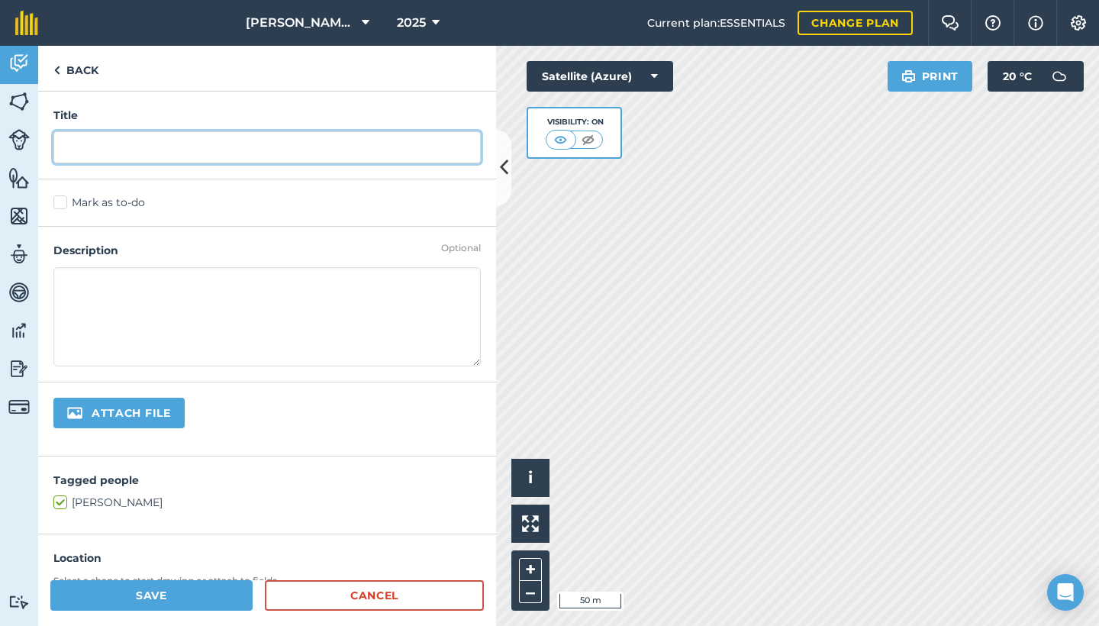
click at [221, 140] on input "text" at bounding box center [266, 147] width 427 height 32
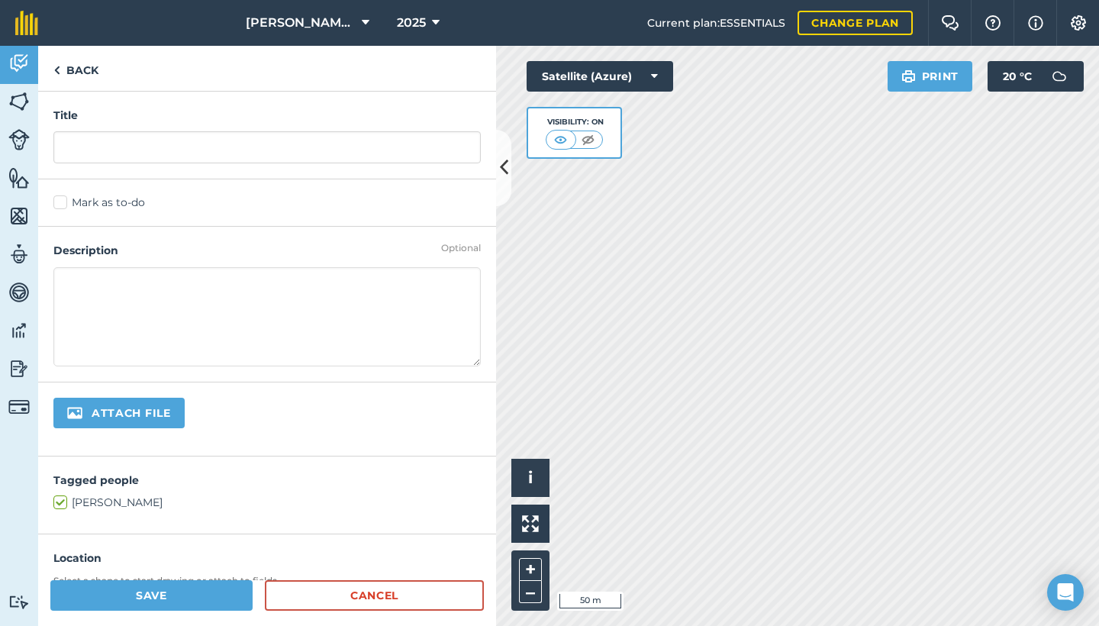
click at [66, 198] on div "Mark as to-do" at bounding box center [267, 202] width 458 height 47
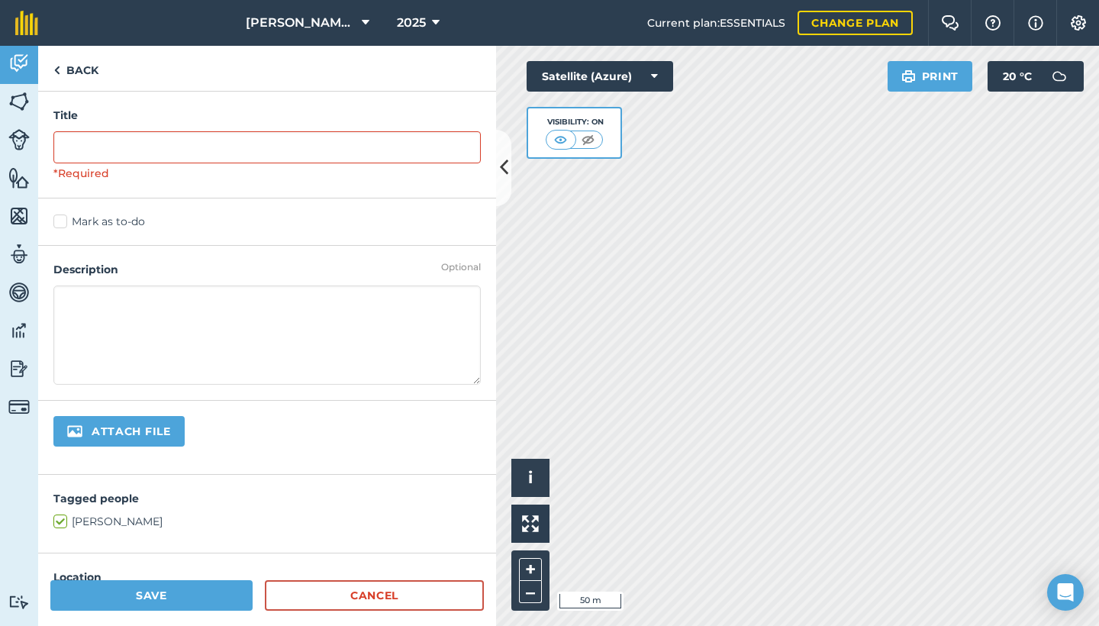
click at [68, 219] on label "Mark as to-do" at bounding box center [266, 222] width 427 height 16
click at [63, 219] on input "Mark as to-do" at bounding box center [58, 219] width 10 height 10
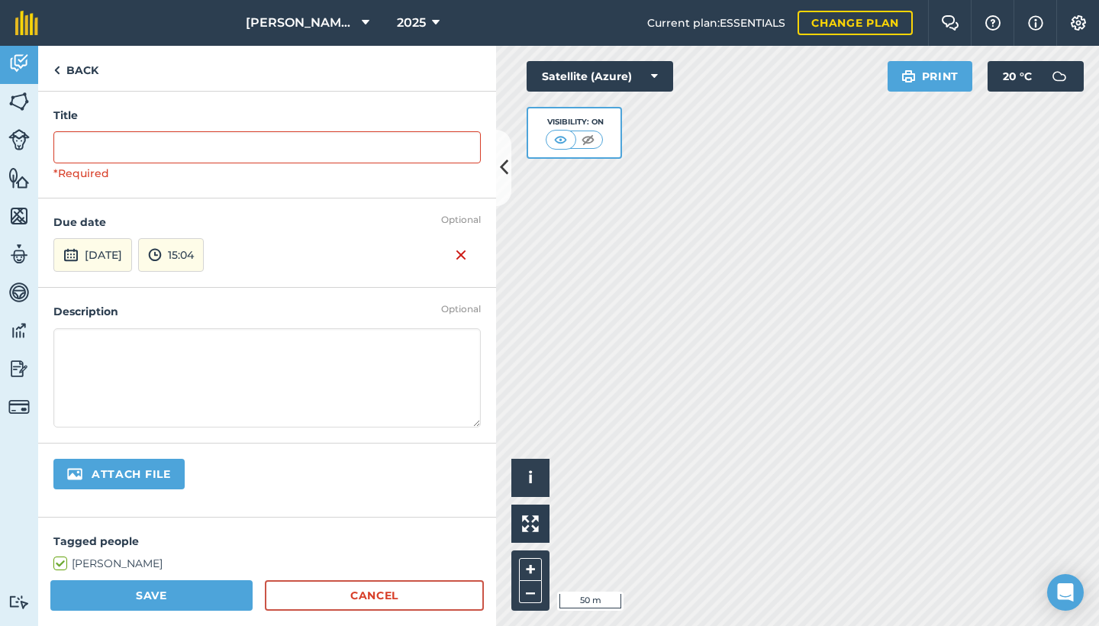
click at [455, 256] on img at bounding box center [461, 255] width 12 height 18
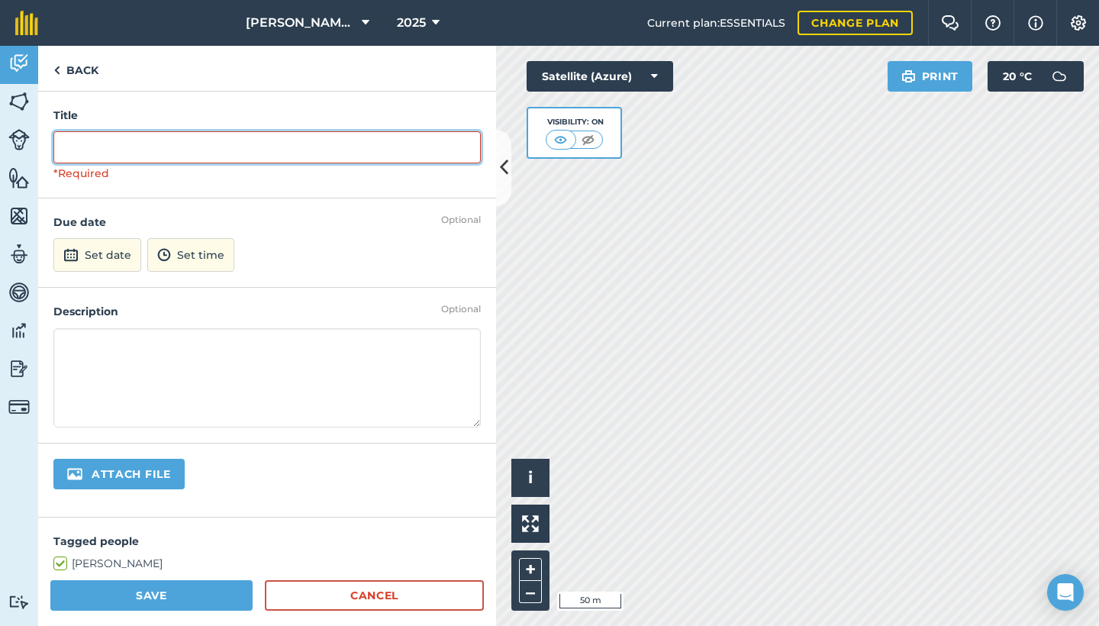
click at [249, 143] on input "text" at bounding box center [266, 147] width 427 height 32
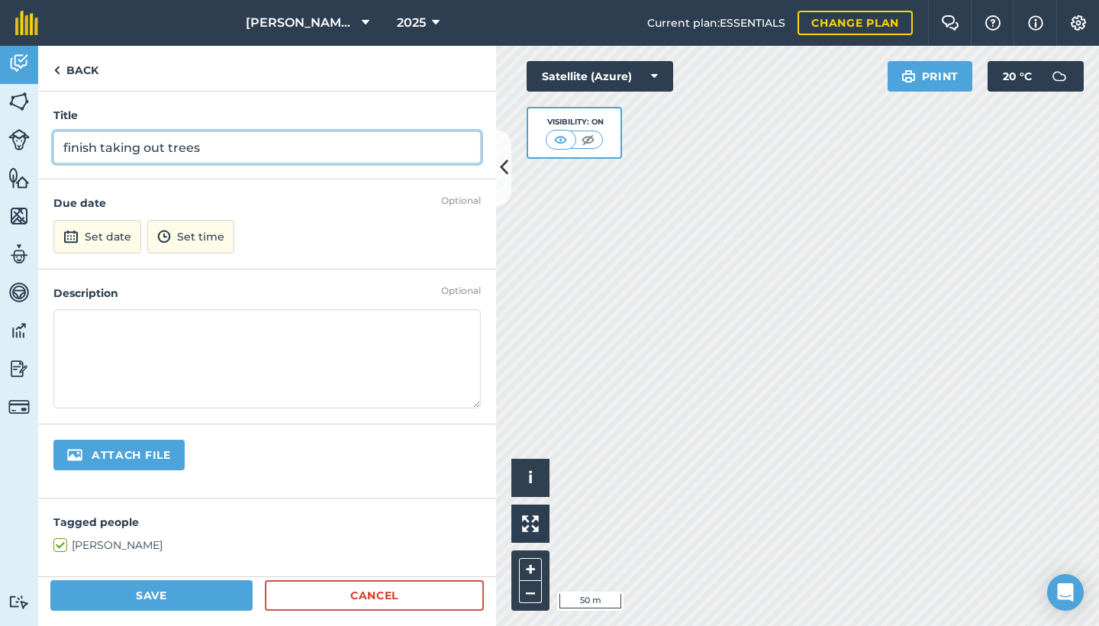
type input "finish taking out trees"
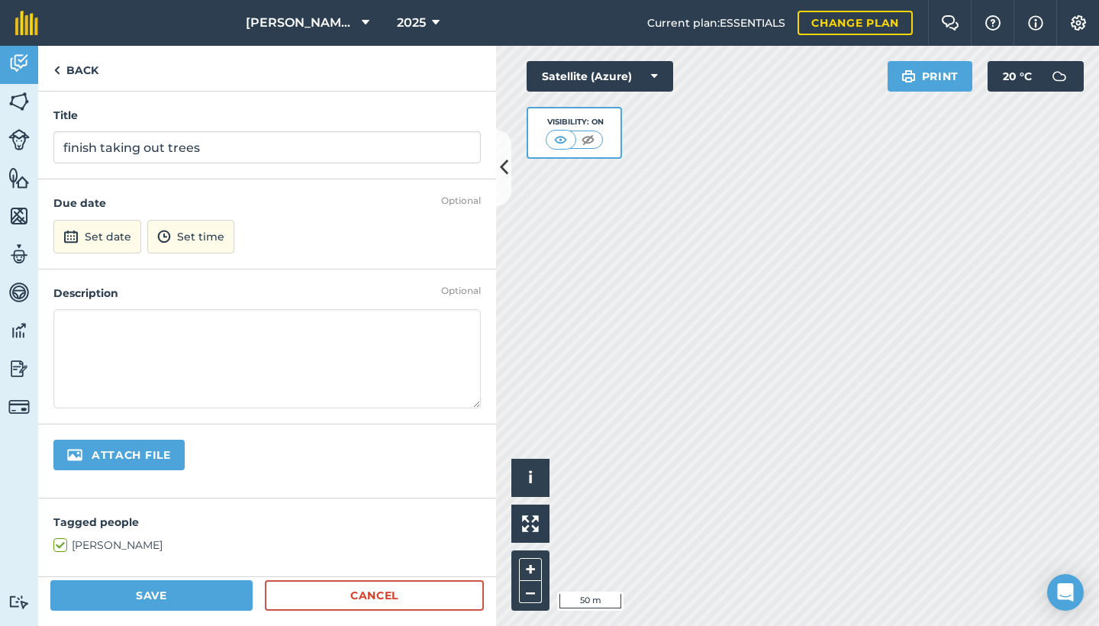
click at [130, 598] on button "Save" at bounding box center [151, 595] width 202 height 31
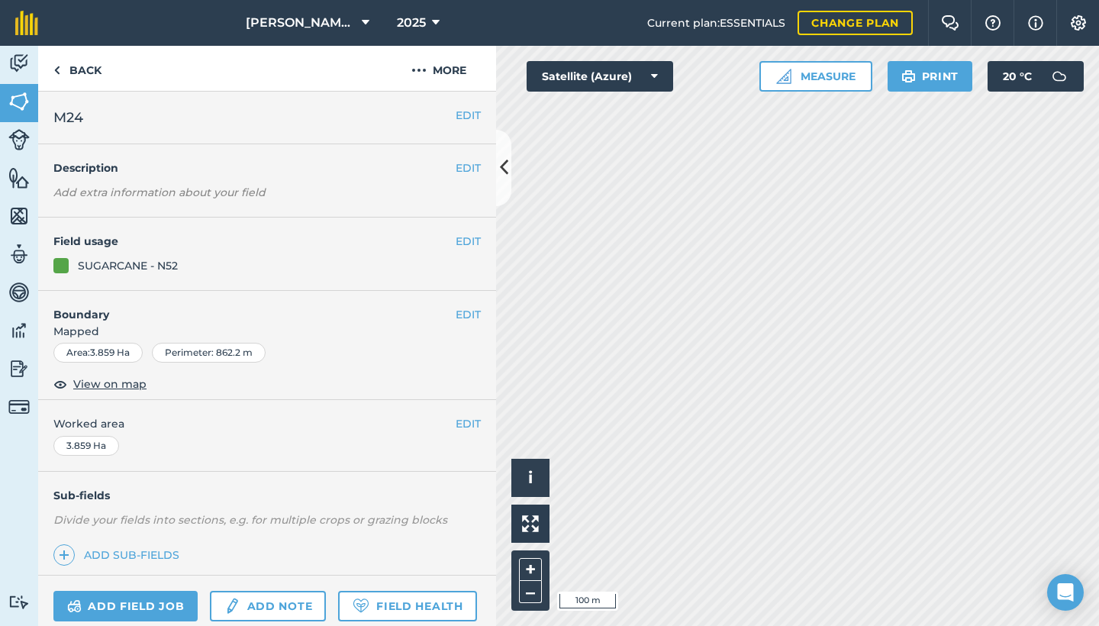
click at [165, 614] on link "Add field job" at bounding box center [125, 606] width 144 height 31
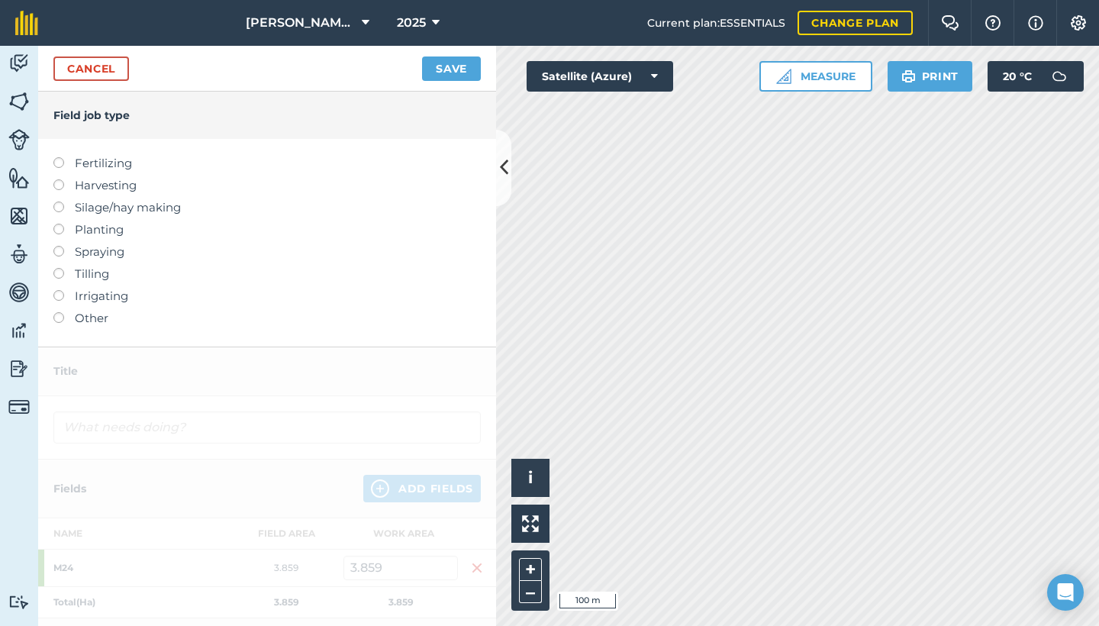
click at [57, 157] on label at bounding box center [63, 157] width 21 height 0
type input "Fertilizing"
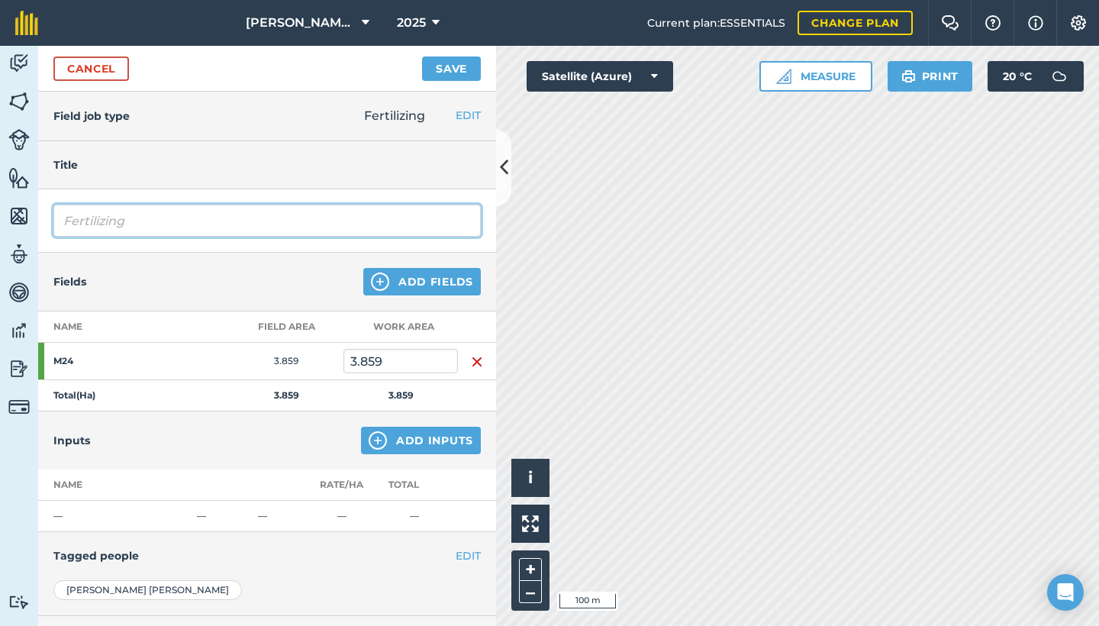
click at [129, 234] on input "Fertilizing" at bounding box center [266, 221] width 427 height 32
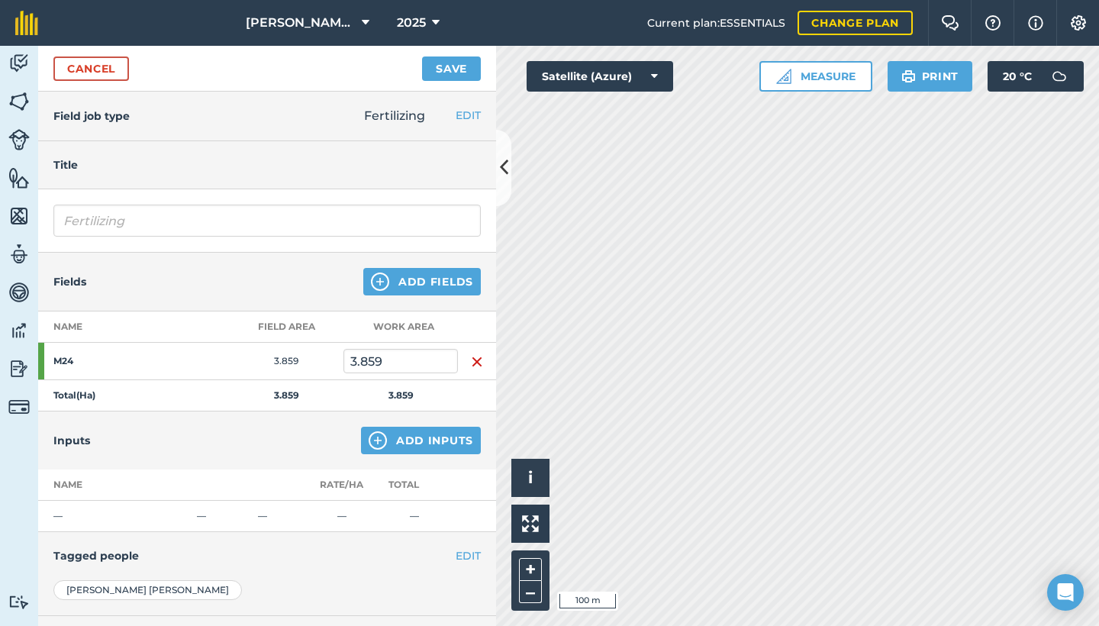
click at [387, 285] on button "Add Fields" at bounding box center [422, 281] width 118 height 27
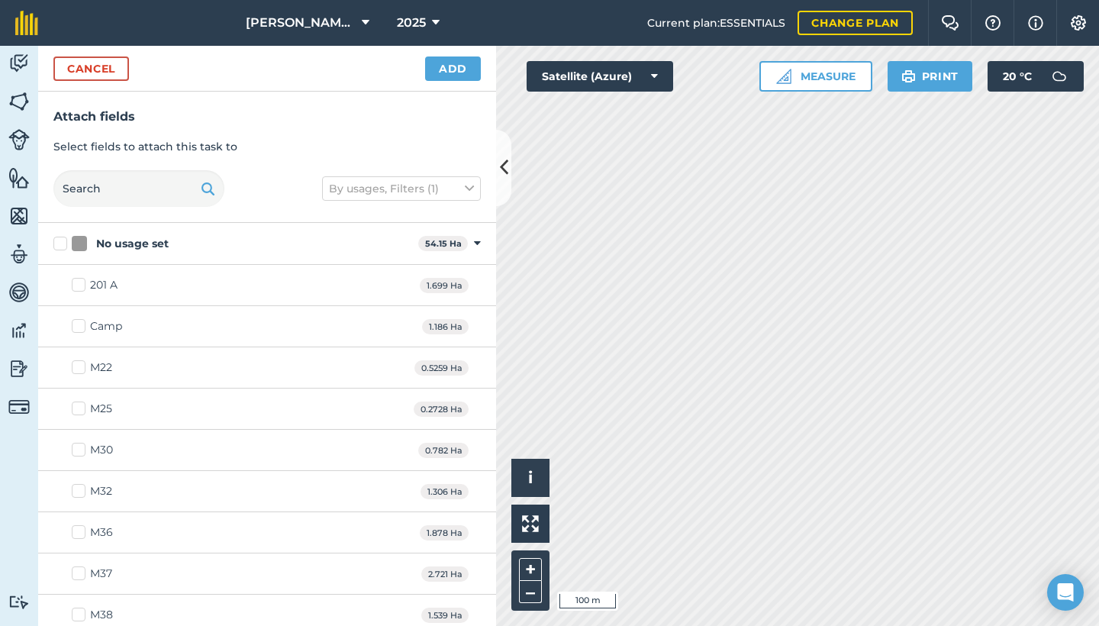
checkbox input "true"
click at [456, 76] on button "Add" at bounding box center [453, 68] width 56 height 24
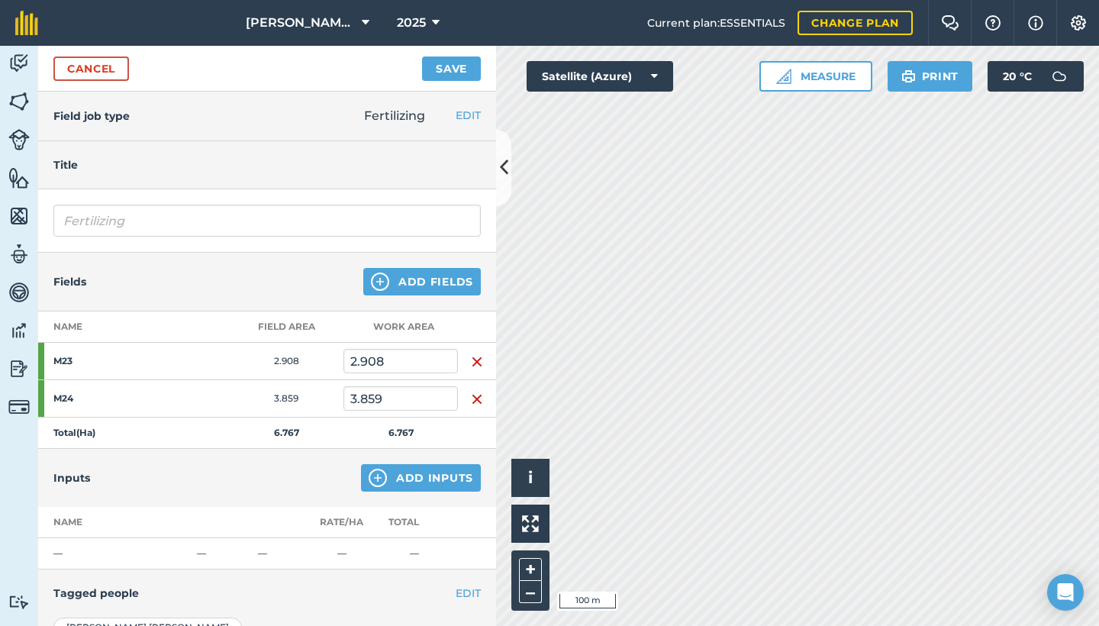
click at [371, 468] on button "Add Inputs" at bounding box center [421, 477] width 120 height 27
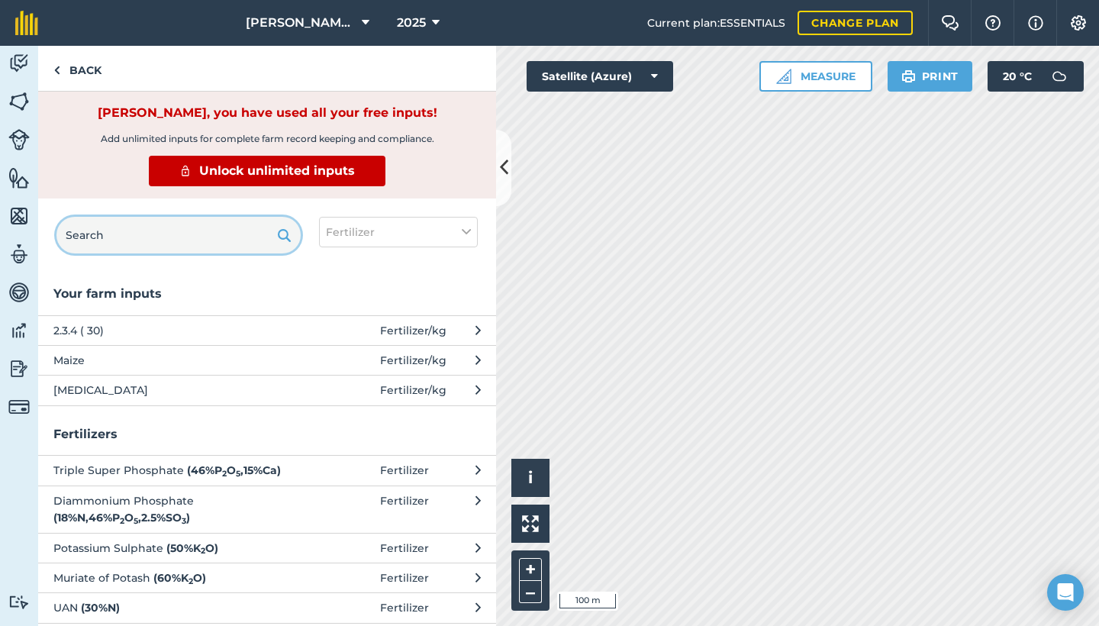
click at [172, 243] on input "text" at bounding box center [178, 235] width 244 height 37
click at [410, 241] on button "Fertilizer" at bounding box center [398, 232] width 159 height 31
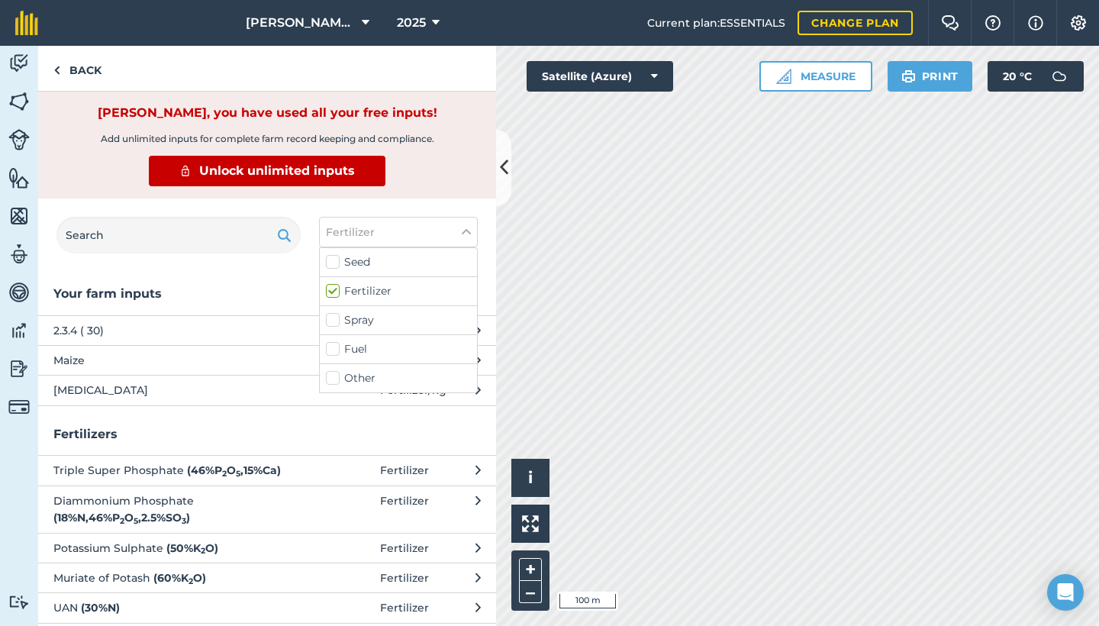
click at [205, 209] on div "Fertilizer Seed Fertilizer Spray Fuel Other" at bounding box center [267, 240] width 458 height 85
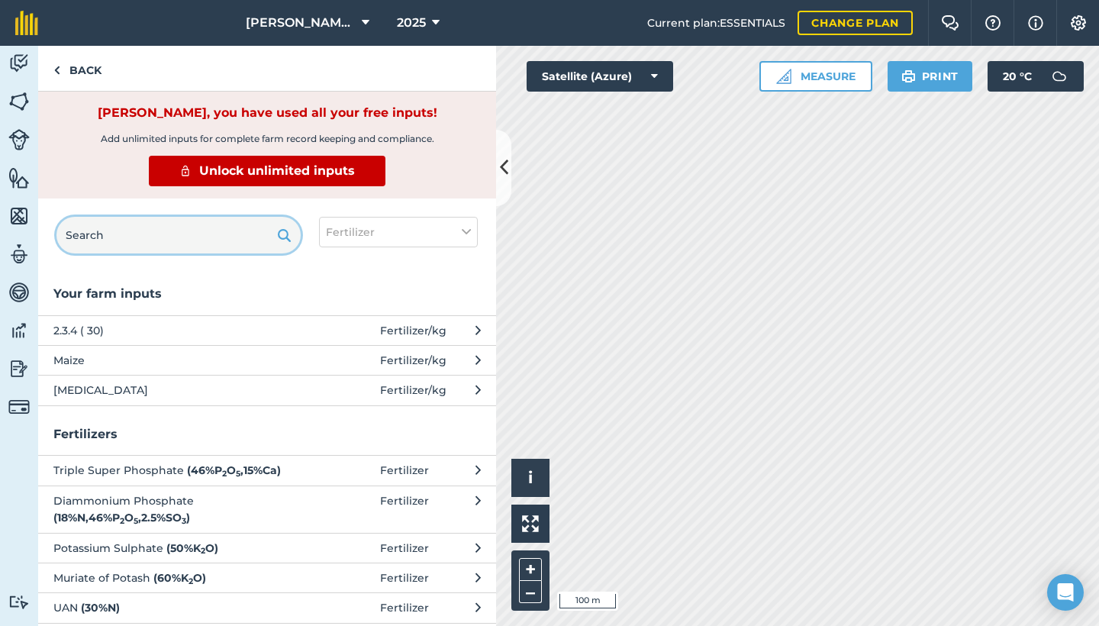
click at [200, 224] on input "text" at bounding box center [178, 235] width 244 height 37
type input "2"
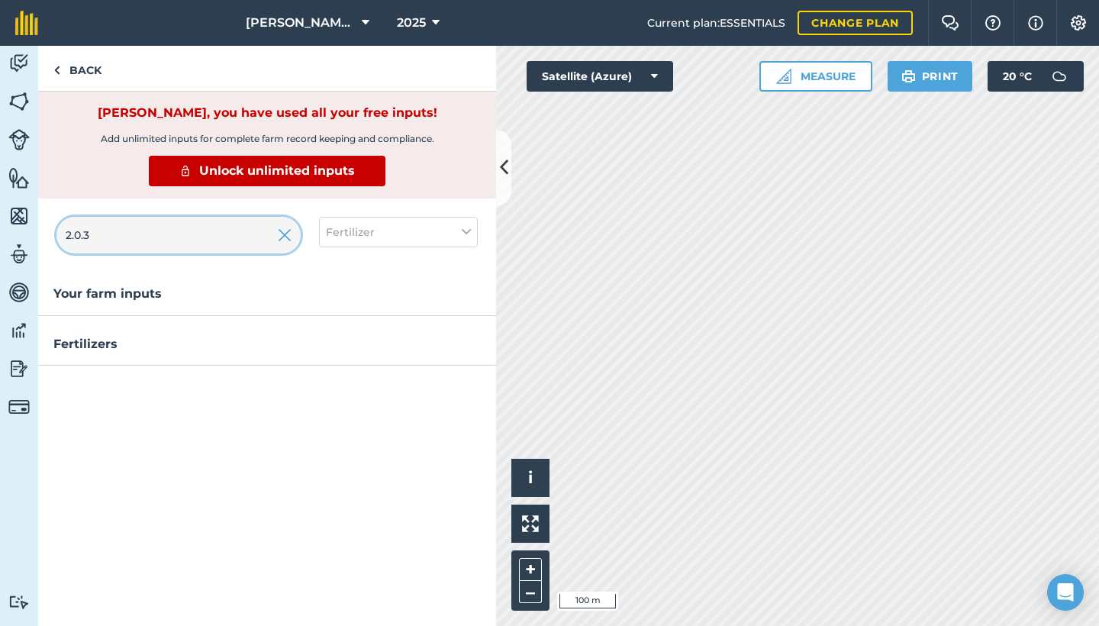
type input "2.0.3"
click at [170, 354] on div "Fertilizers" at bounding box center [267, 350] width 458 height 32
click at [114, 342] on h3 "Fertilizers" at bounding box center [267, 344] width 458 height 20
click at [108, 343] on h3 "Fertilizers" at bounding box center [267, 344] width 458 height 20
drag, startPoint x: 108, startPoint y: 343, endPoint x: 135, endPoint y: 322, distance: 34.2
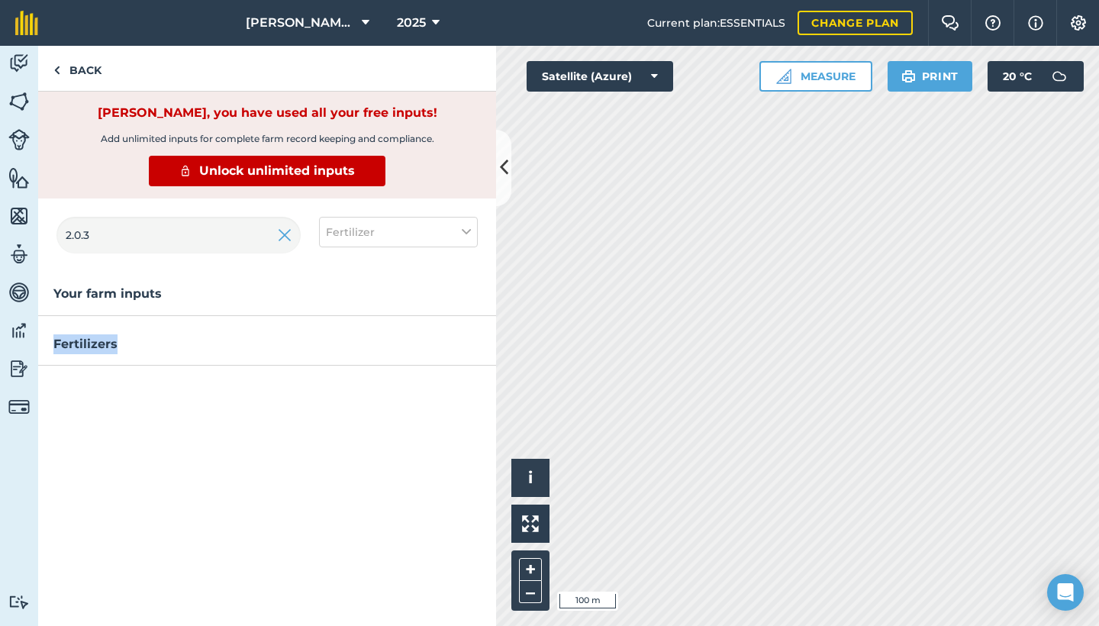
click at [108, 343] on h3 "Fertilizers" at bounding box center [267, 344] width 458 height 20
click at [198, 291] on h3 "Your farm inputs" at bounding box center [267, 294] width 458 height 20
click at [395, 247] on div "2.0.3 Fertilizer" at bounding box center [267, 240] width 458 height 85
click at [283, 239] on img at bounding box center [285, 235] width 14 height 18
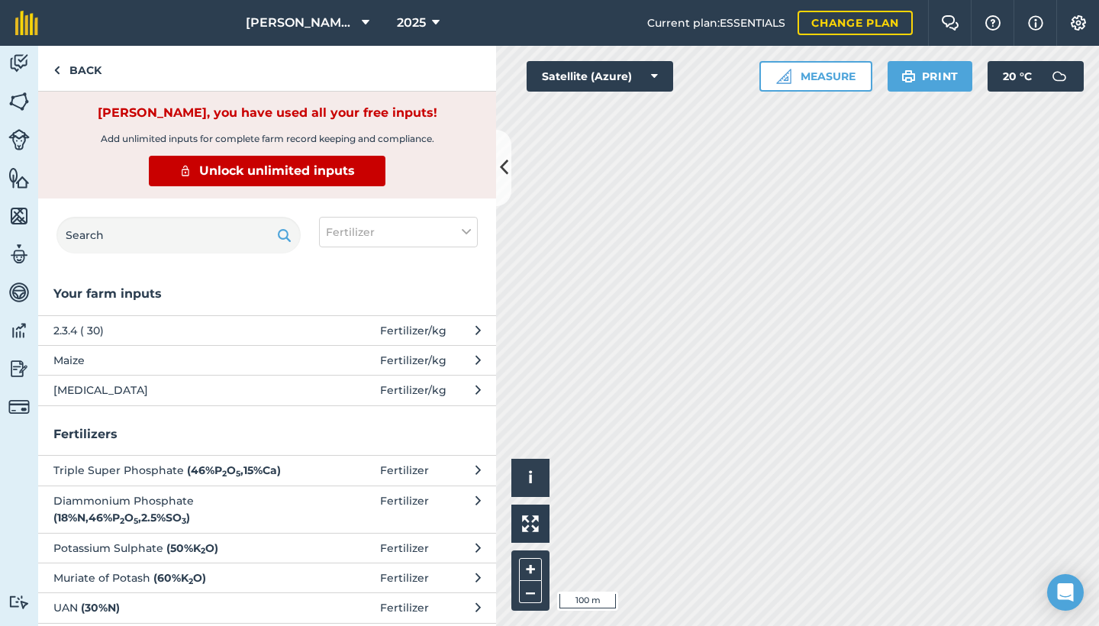
click at [301, 472] on button "Triple Super Phosphate ( 46 % P 2 O 5 , 15 % Ca ) Fertilizer" at bounding box center [267, 470] width 458 height 30
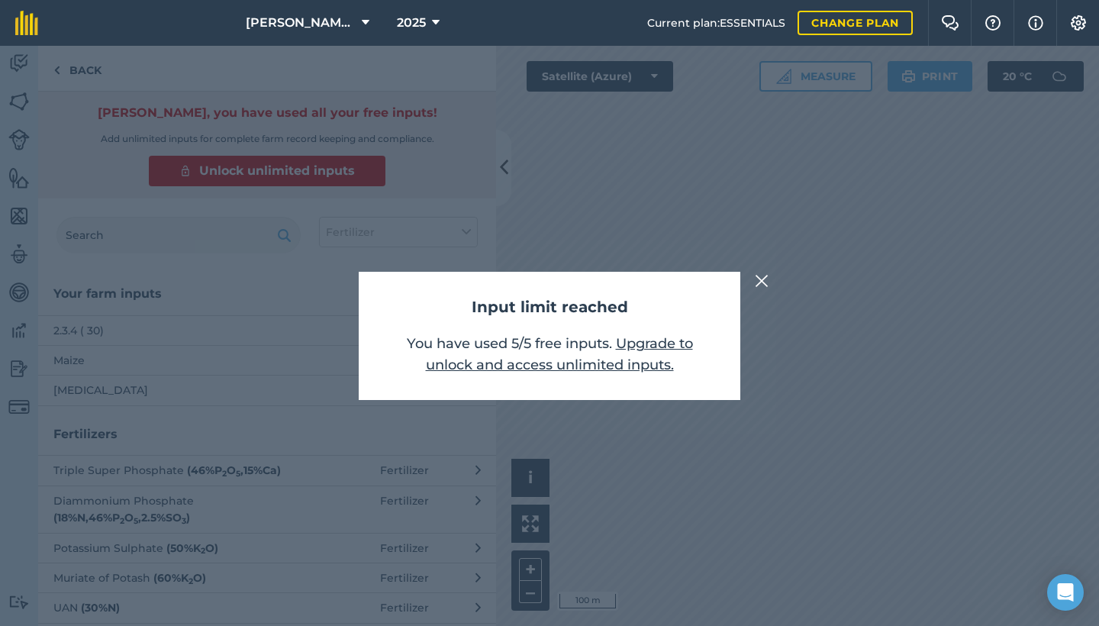
click at [760, 279] on img at bounding box center [762, 281] width 14 height 18
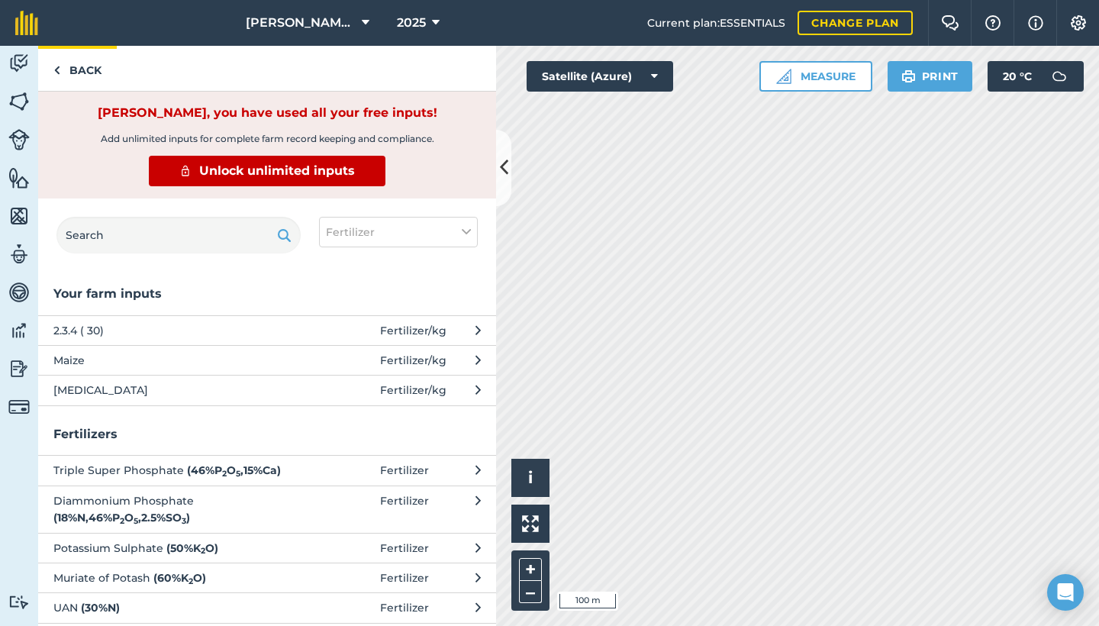
click at [73, 68] on link "Back" at bounding box center [77, 68] width 79 height 45
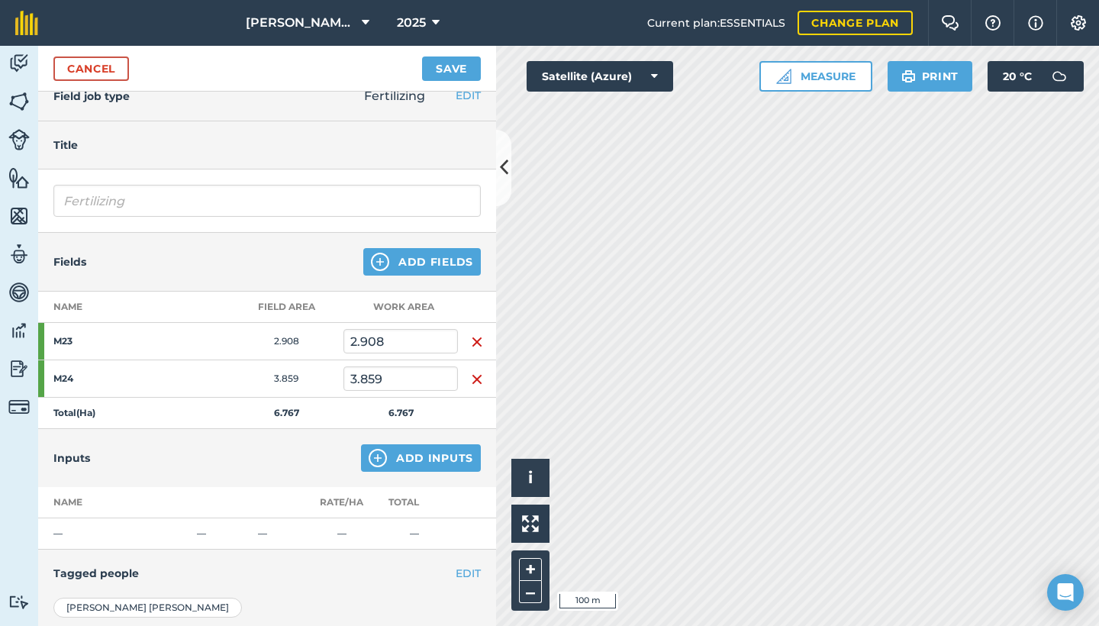
scroll to position [23, 0]
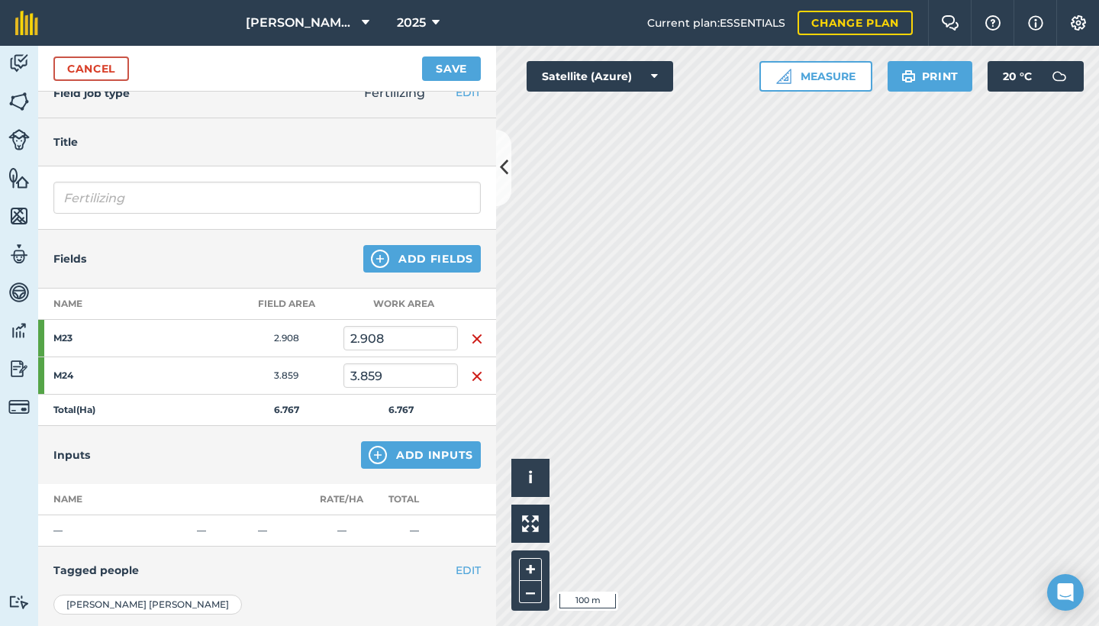
click at [327, 516] on td "—" at bounding box center [341, 530] width 57 height 31
click at [347, 534] on td "—" at bounding box center [341, 530] width 57 height 31
click at [345, 532] on td "—" at bounding box center [341, 530] width 57 height 31
click at [341, 528] on td "—" at bounding box center [341, 530] width 57 height 31
click at [340, 528] on td "—" at bounding box center [341, 530] width 57 height 31
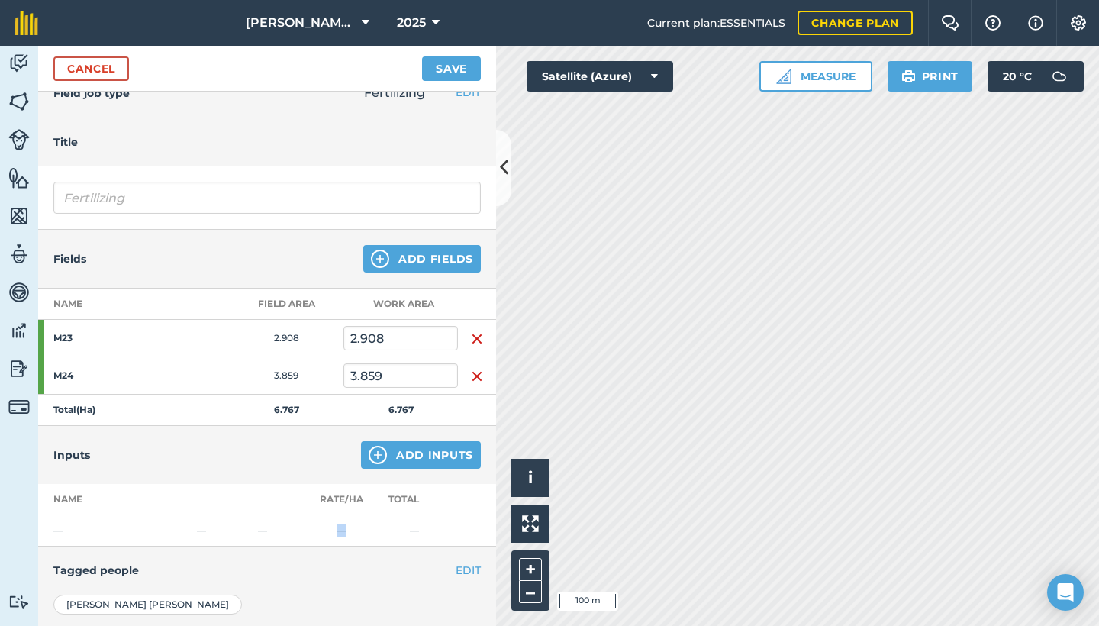
click at [458, 565] on button "EDIT" at bounding box center [468, 570] width 25 height 17
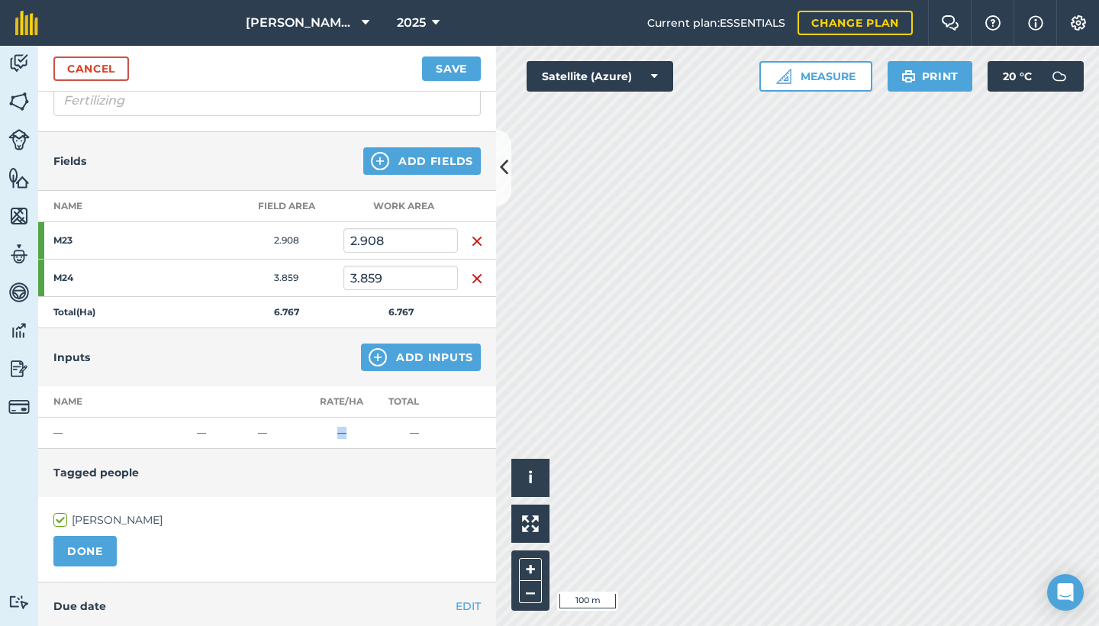
scroll to position [0, 0]
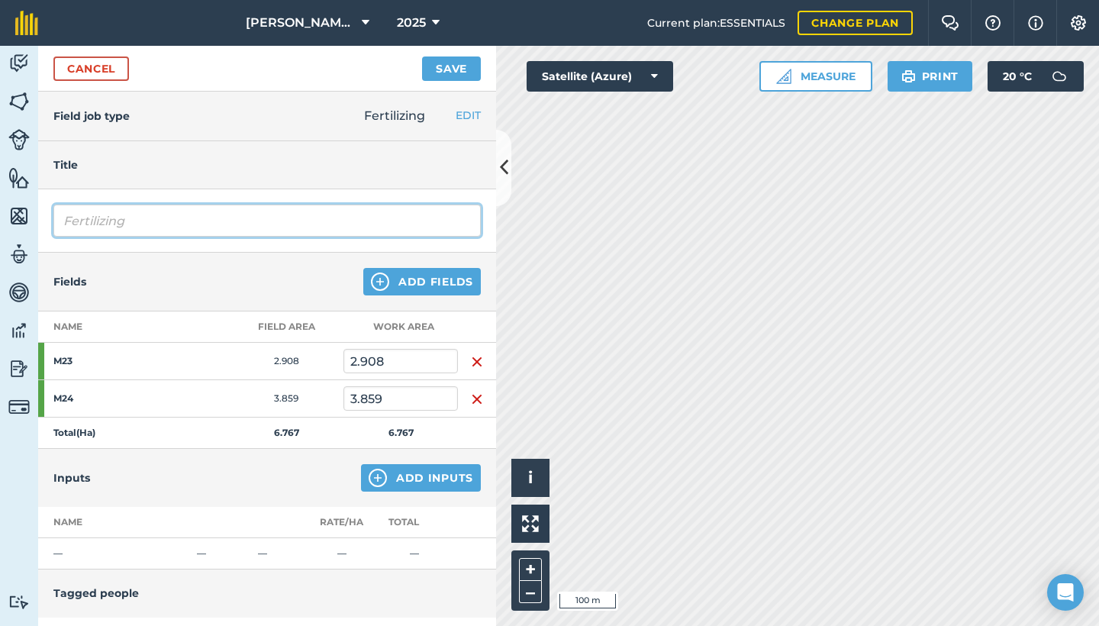
click at [158, 221] on input "Fertilizing" at bounding box center [266, 221] width 427 height 32
type input "Fertilizing 2.0.3"
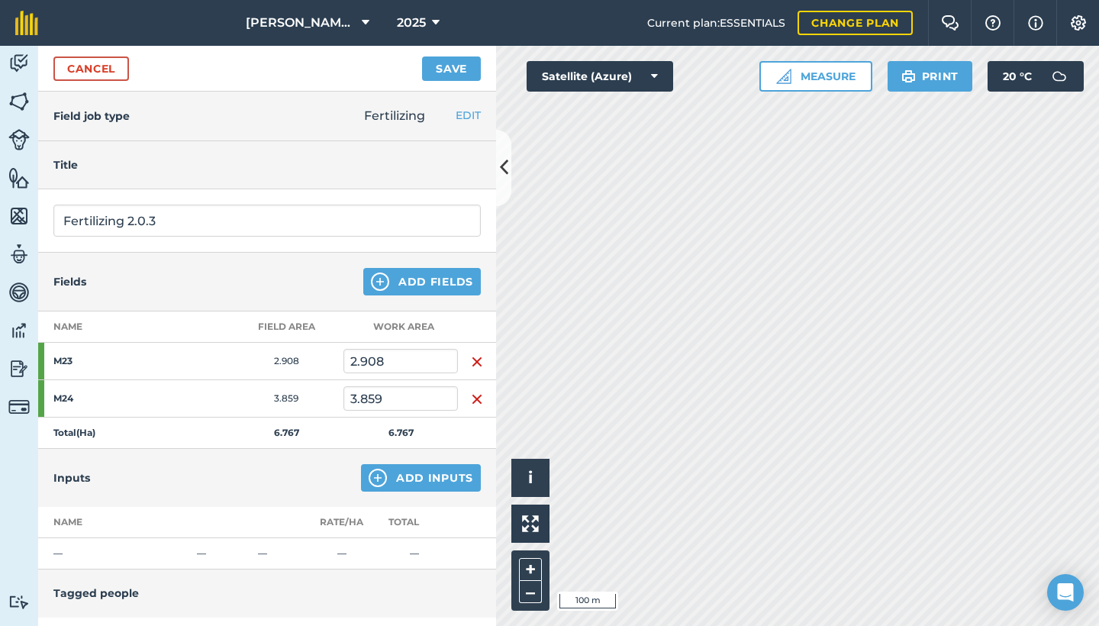
click at [449, 72] on button "Save" at bounding box center [451, 68] width 59 height 24
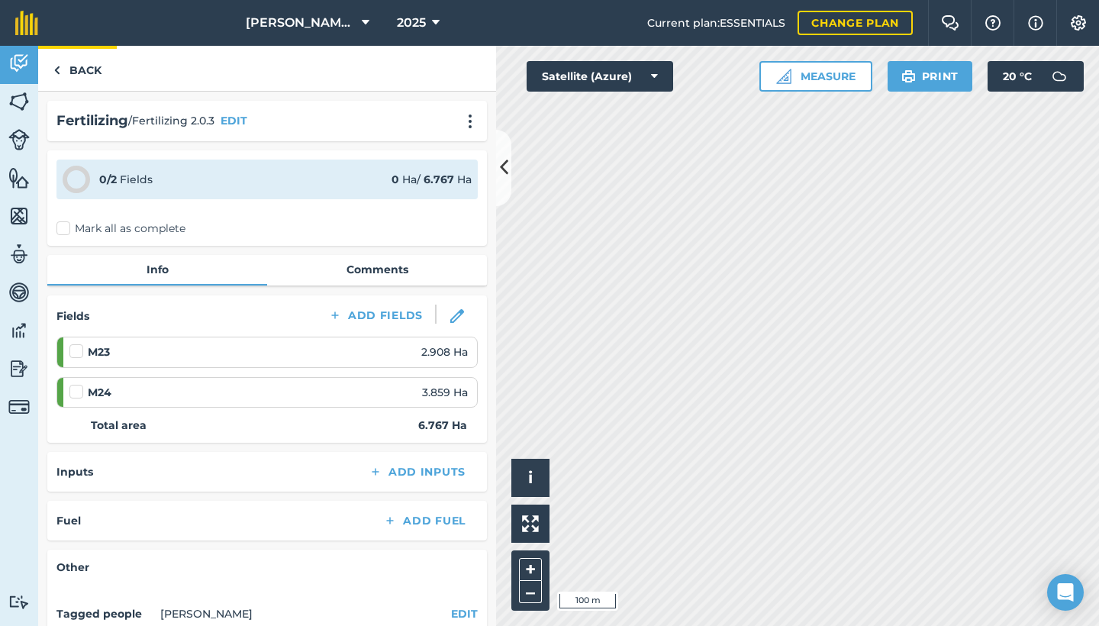
click at [69, 72] on link "Back" at bounding box center [77, 68] width 79 height 45
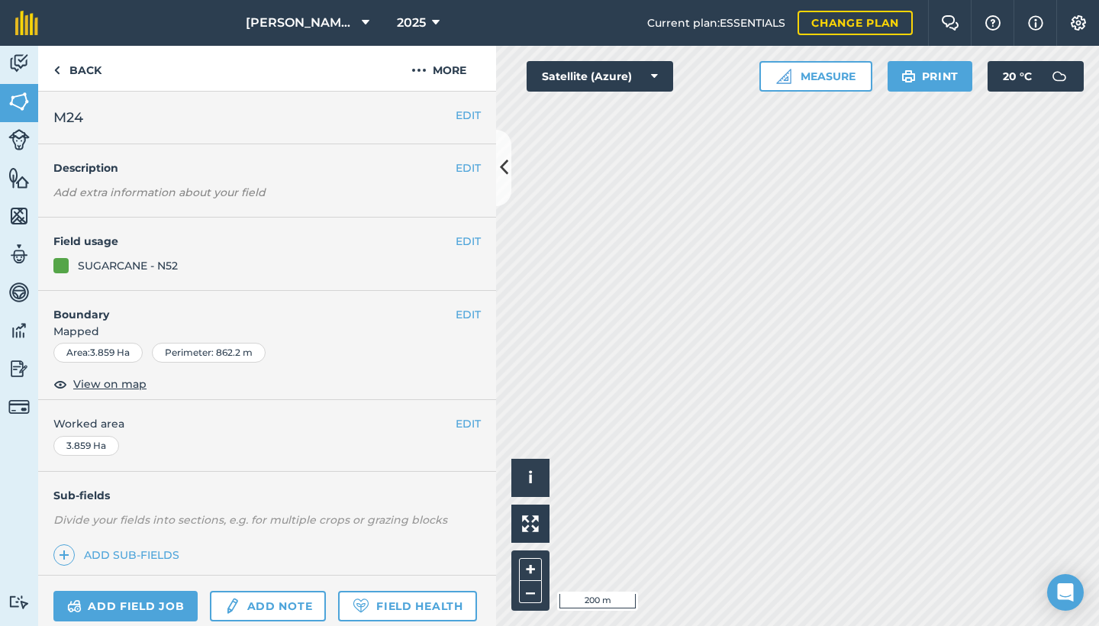
click at [788, 0] on html "[PERSON_NAME] House 2025 Current plan : ESSENTIALS Change plan Farm Chat Help I…" at bounding box center [549, 313] width 1099 height 626
click at [173, 598] on link "Add field job" at bounding box center [125, 606] width 144 height 31
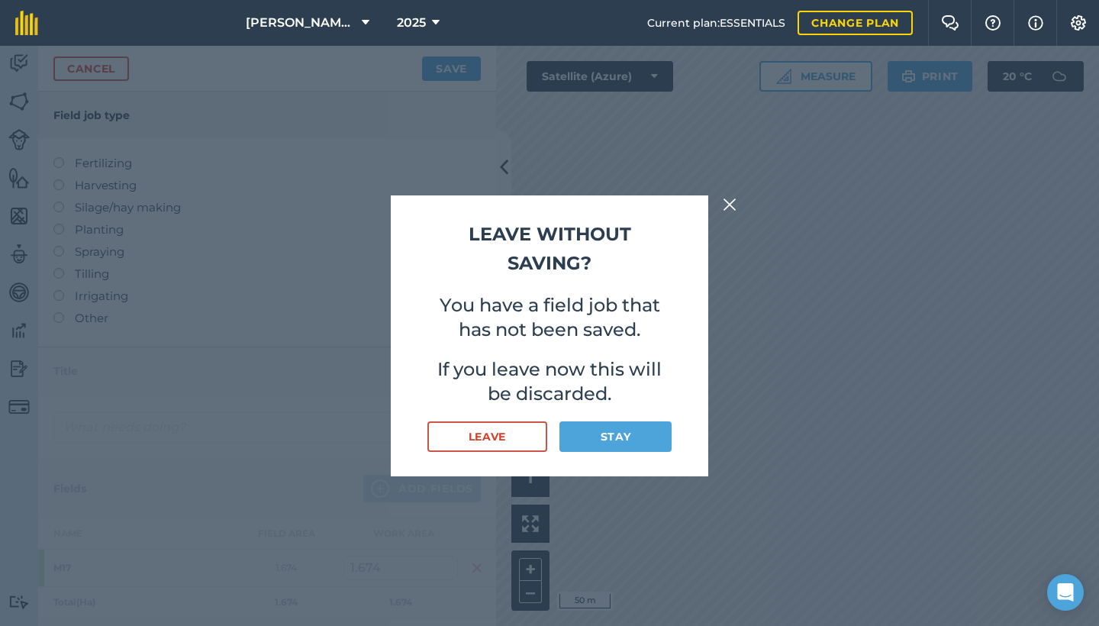
click at [735, 199] on img at bounding box center [730, 204] width 14 height 18
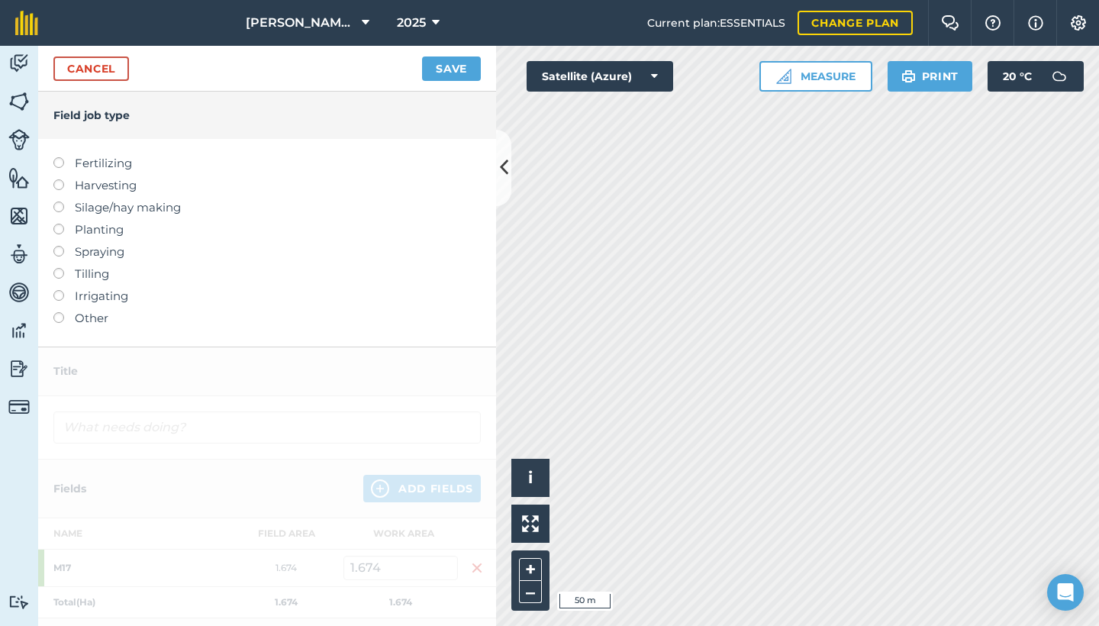
click at [54, 246] on label at bounding box center [63, 246] width 21 height 0
type input "Spraying"
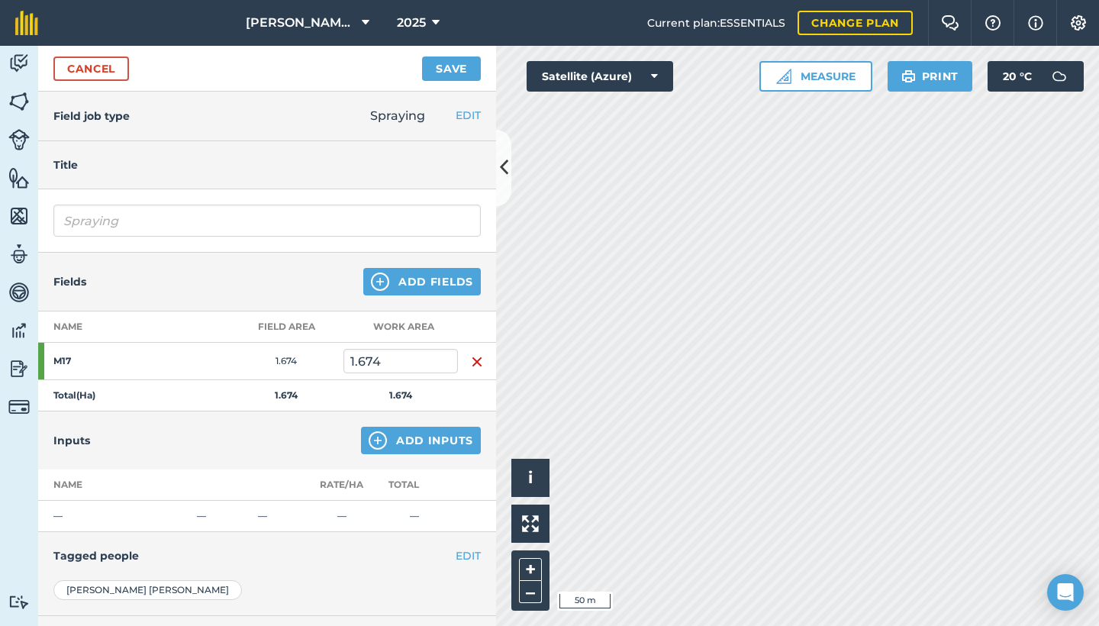
click at [404, 284] on button "Add Fields" at bounding box center [422, 281] width 118 height 27
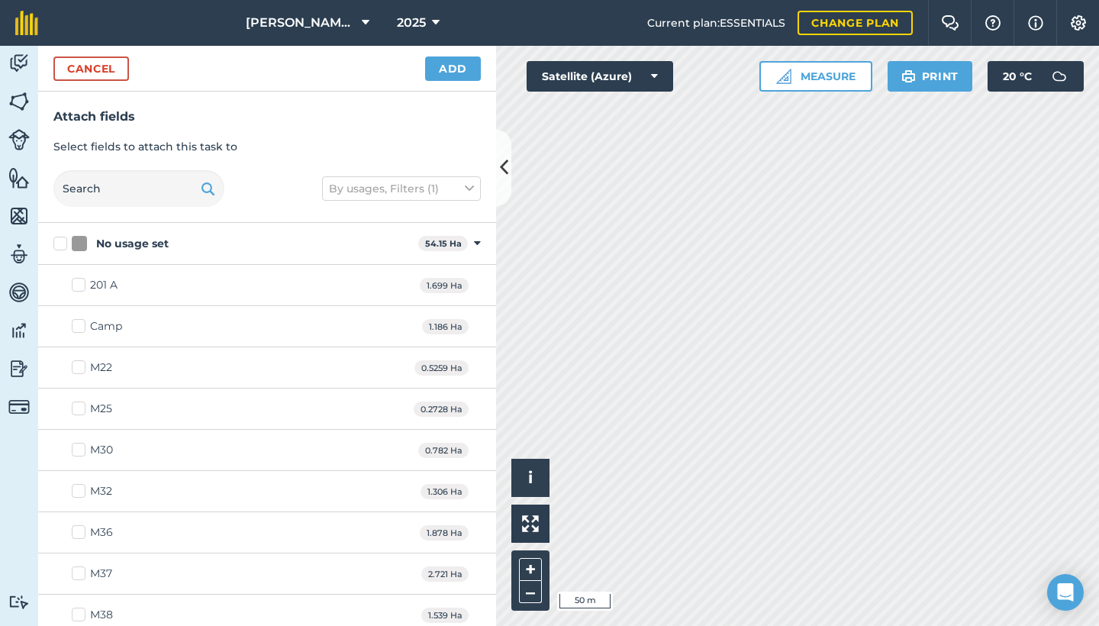
checkbox input "true"
click at [435, 68] on button "Add" at bounding box center [453, 68] width 56 height 24
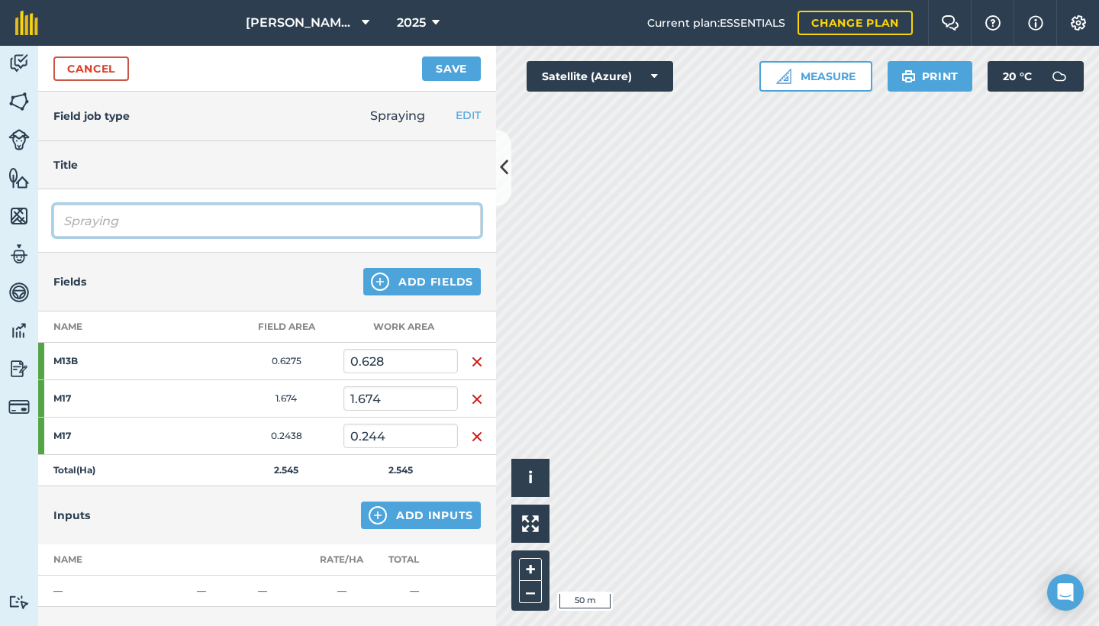
click at [131, 221] on input "Spraying" at bounding box center [266, 221] width 427 height 32
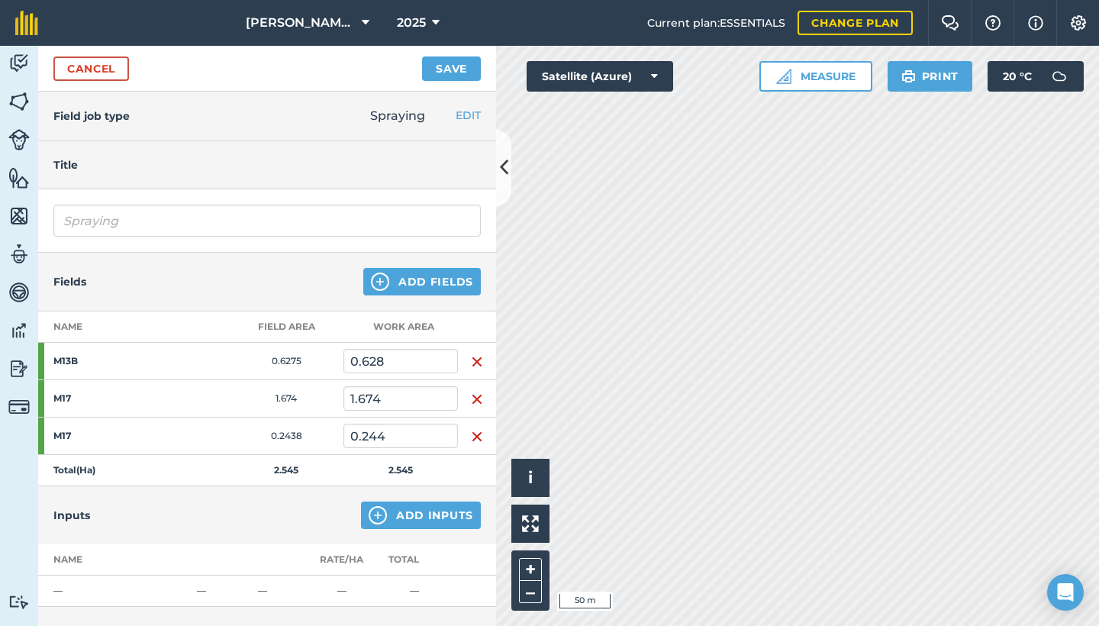
click at [461, 47] on div "Cancel Save" at bounding box center [267, 69] width 458 height 46
click at [463, 72] on button "Save" at bounding box center [451, 68] width 59 height 24
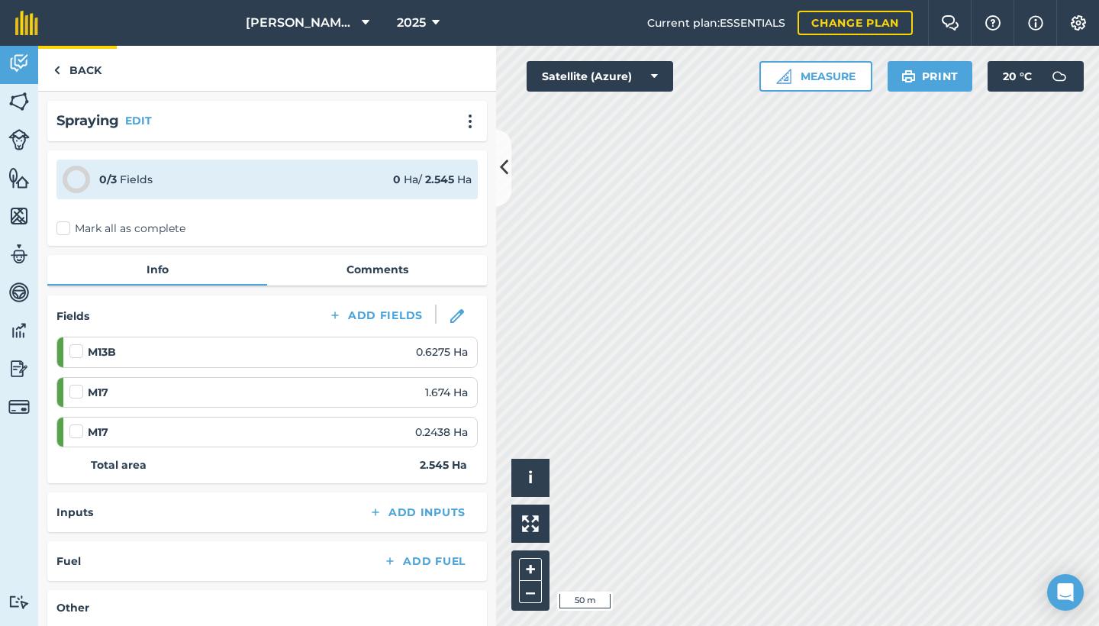
click at [67, 67] on link "Back" at bounding box center [77, 68] width 79 height 45
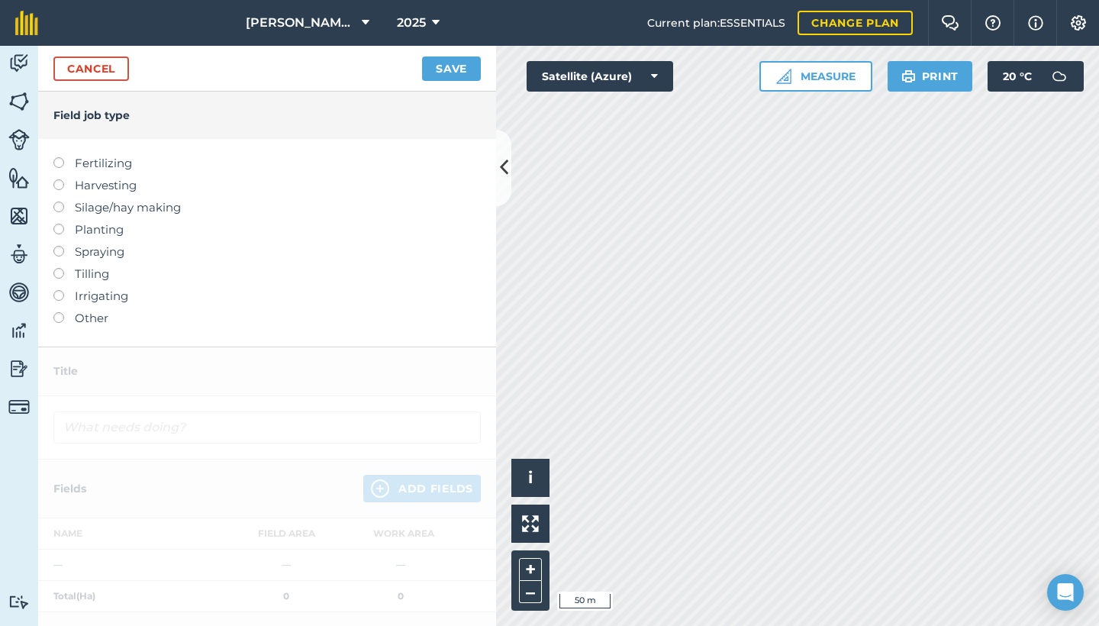
click at [112, 73] on link "Cancel" at bounding box center [91, 68] width 76 height 24
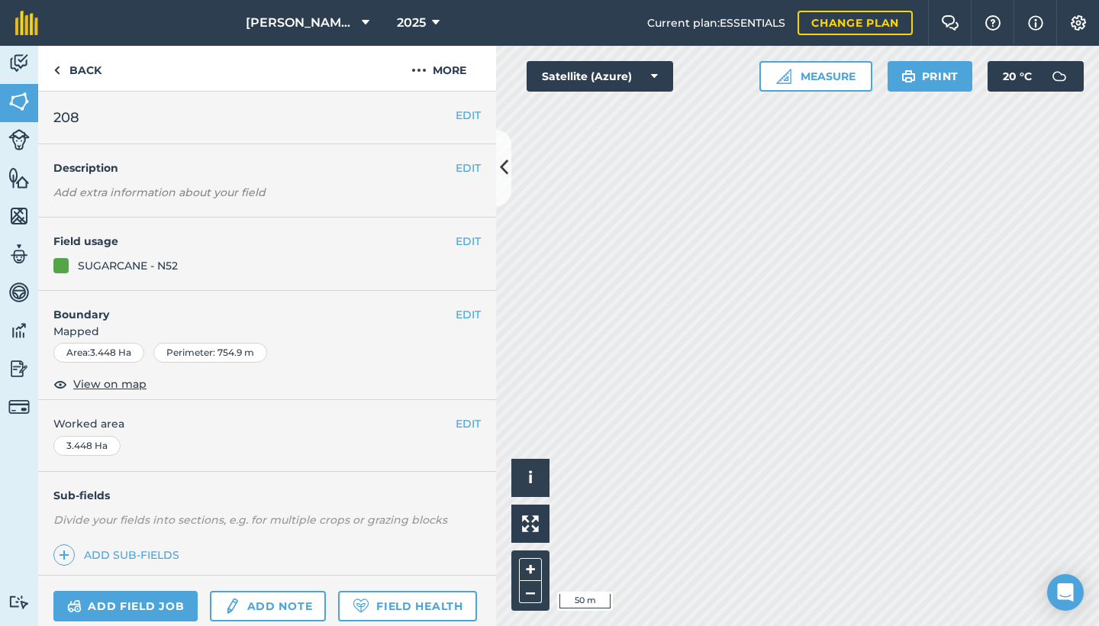
click at [271, 592] on link "Add note" at bounding box center [268, 606] width 116 height 31
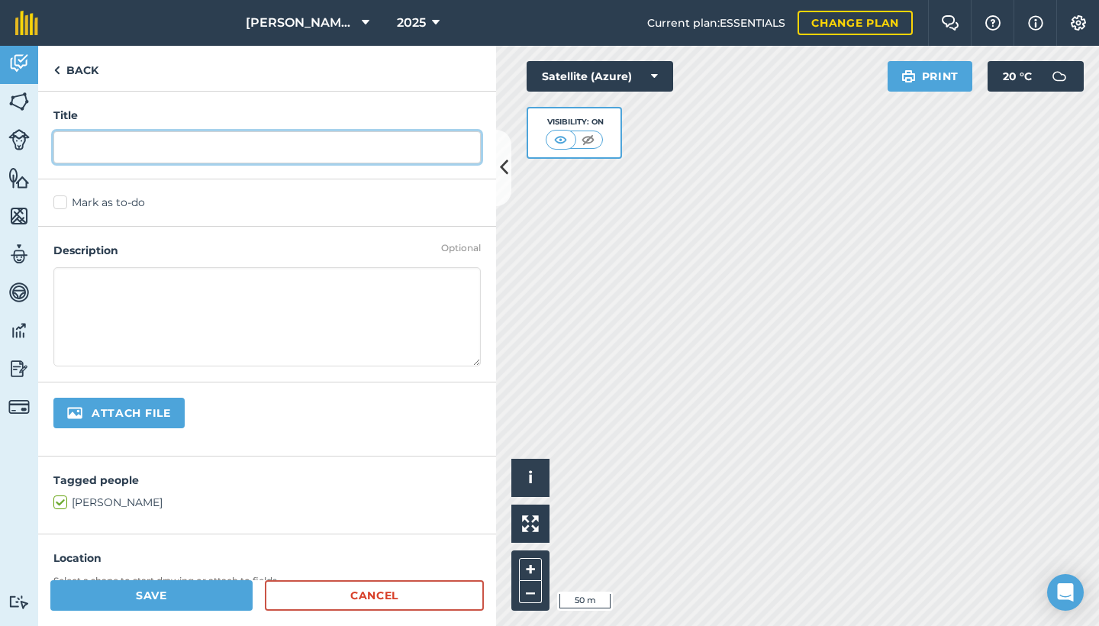
click at [239, 158] on input "text" at bounding box center [266, 147] width 427 height 32
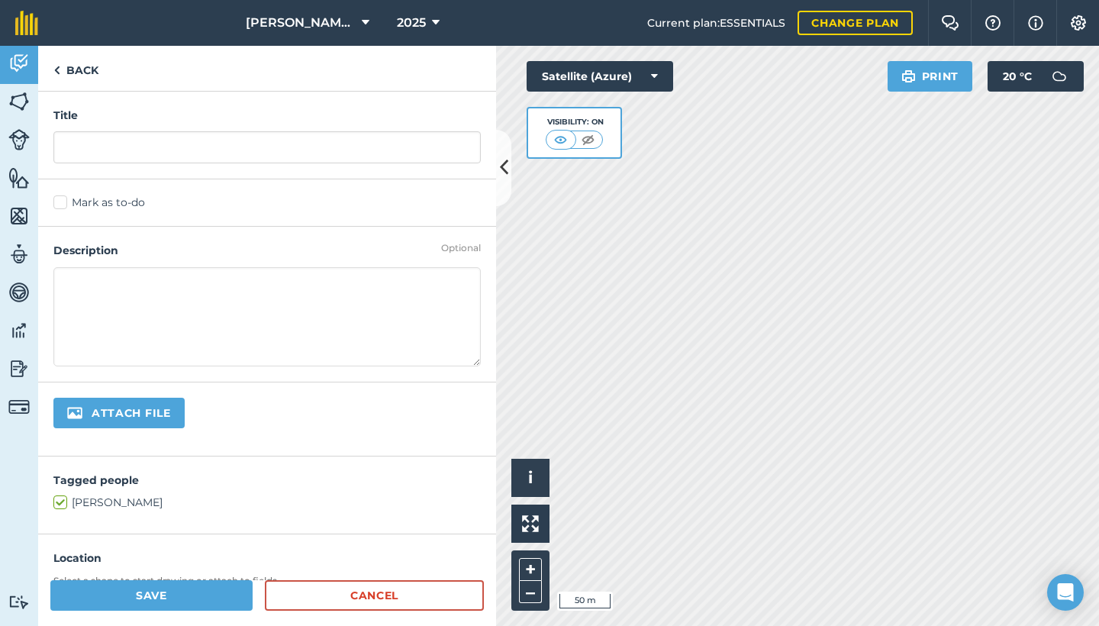
click at [63, 198] on div "Mark as to-do" at bounding box center [267, 202] width 458 height 47
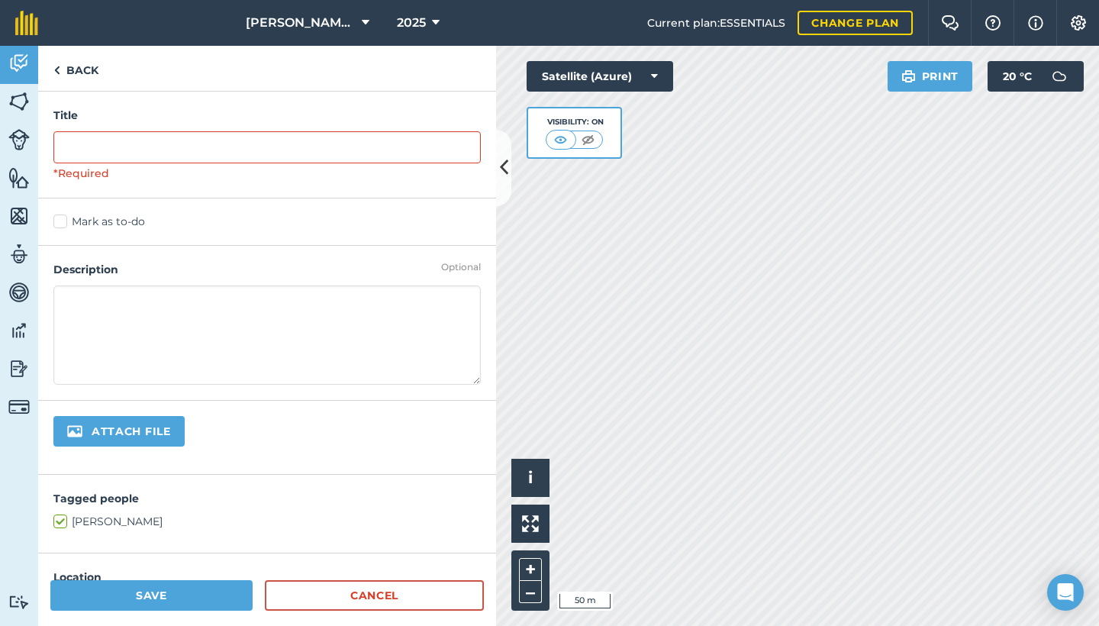
click at [66, 224] on label "Mark as to-do" at bounding box center [266, 222] width 427 height 16
click at [63, 224] on input "Mark as to-do" at bounding box center [58, 219] width 10 height 10
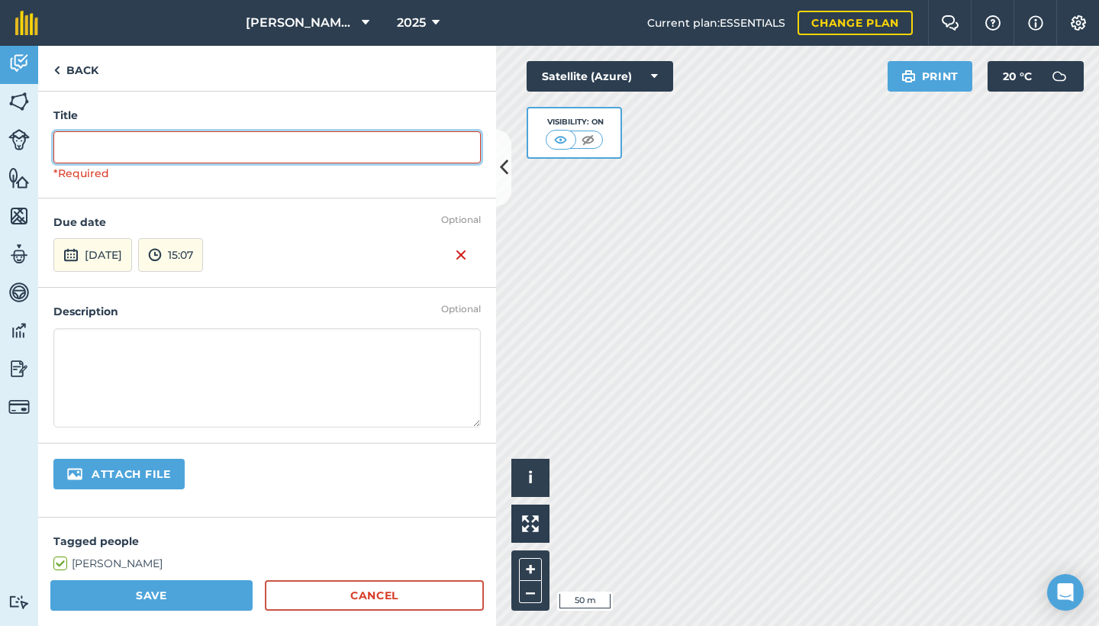
click at [150, 152] on input "text" at bounding box center [266, 147] width 427 height 32
